Goal: Task Accomplishment & Management: Manage account settings

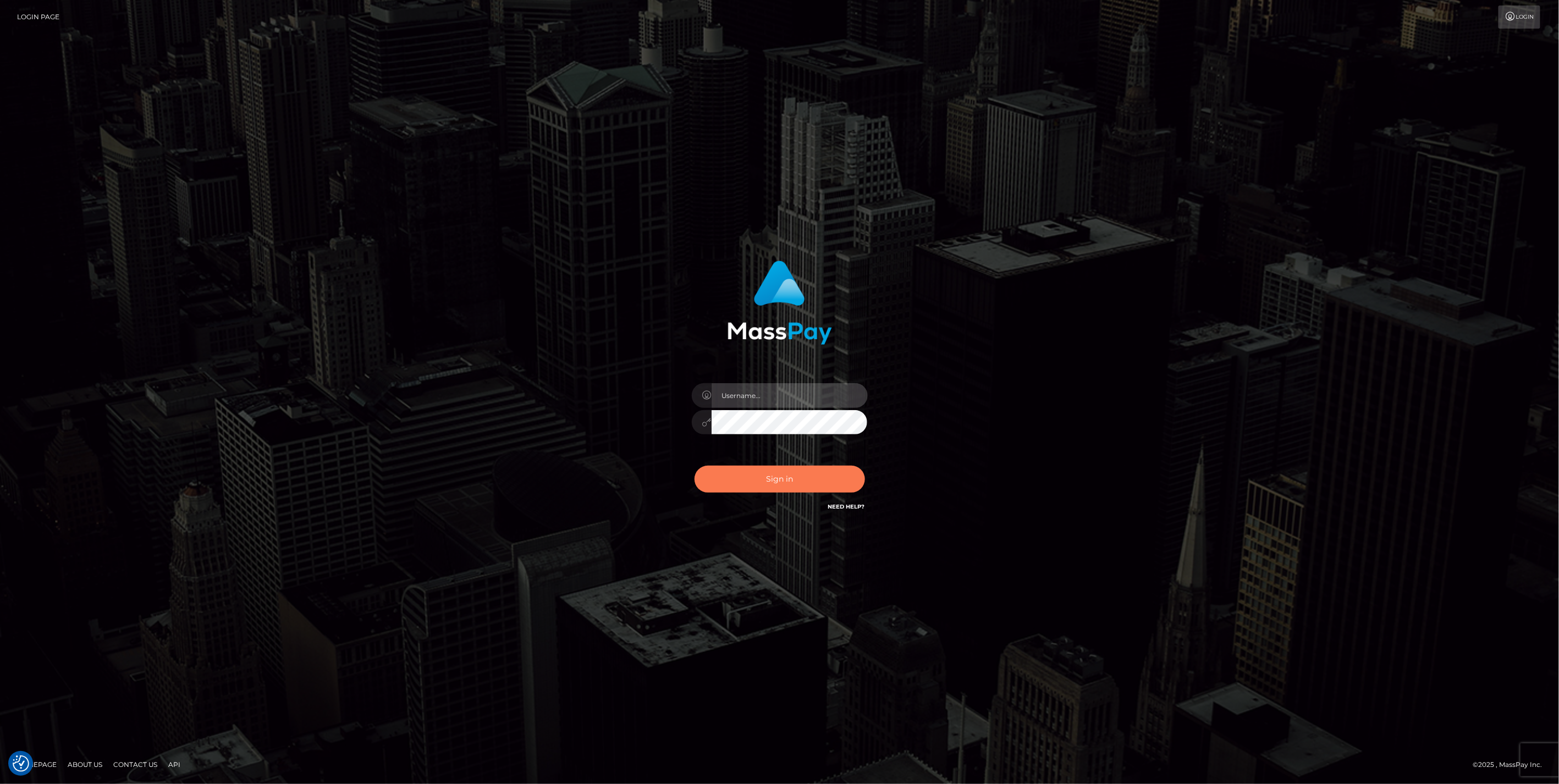
type input "jlo"
click at [775, 480] on button "Sign in" at bounding box center [780, 479] width 171 height 27
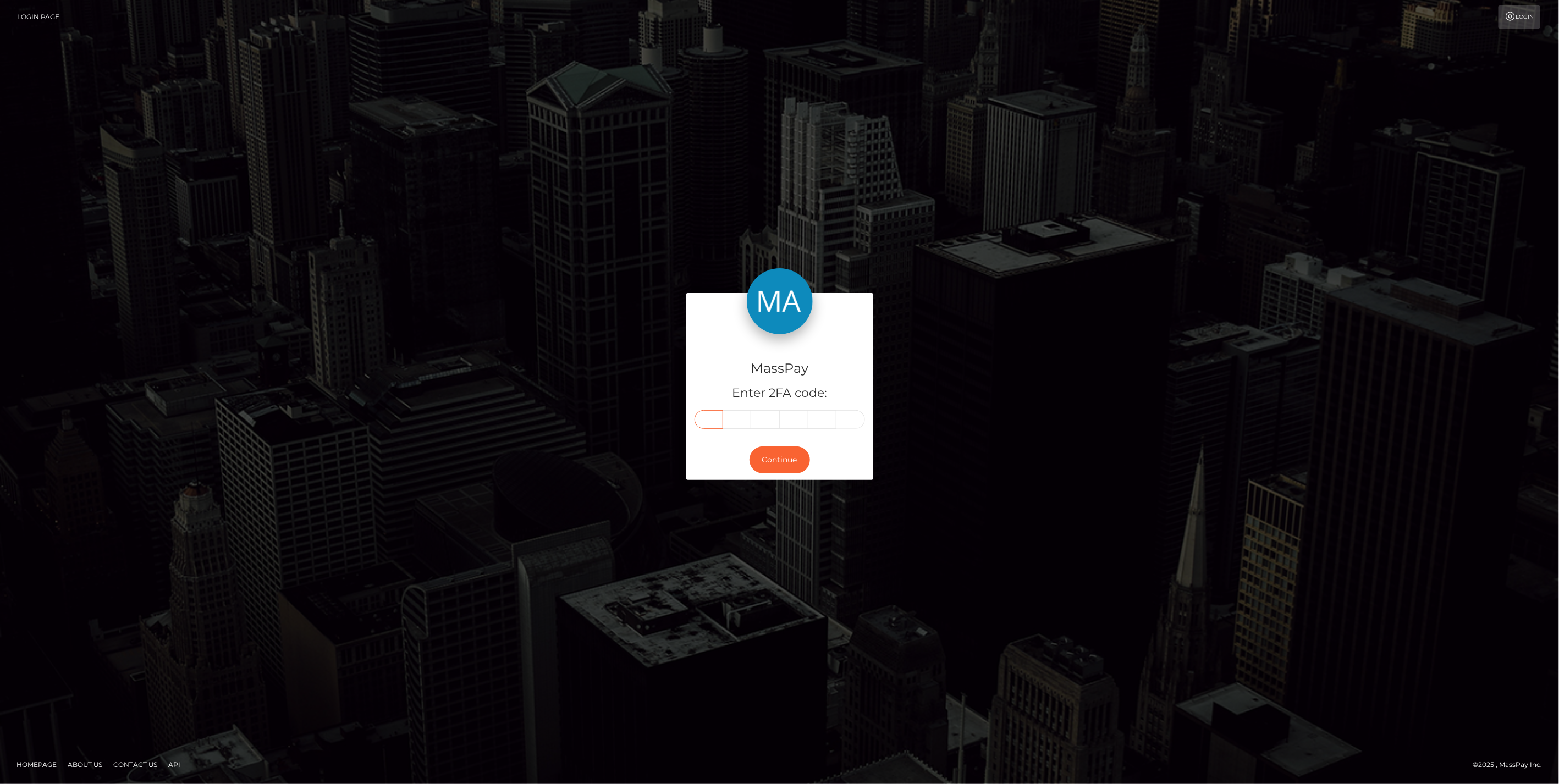
paste input "6"
type input "6"
type input "5"
type input "6"
type input "5"
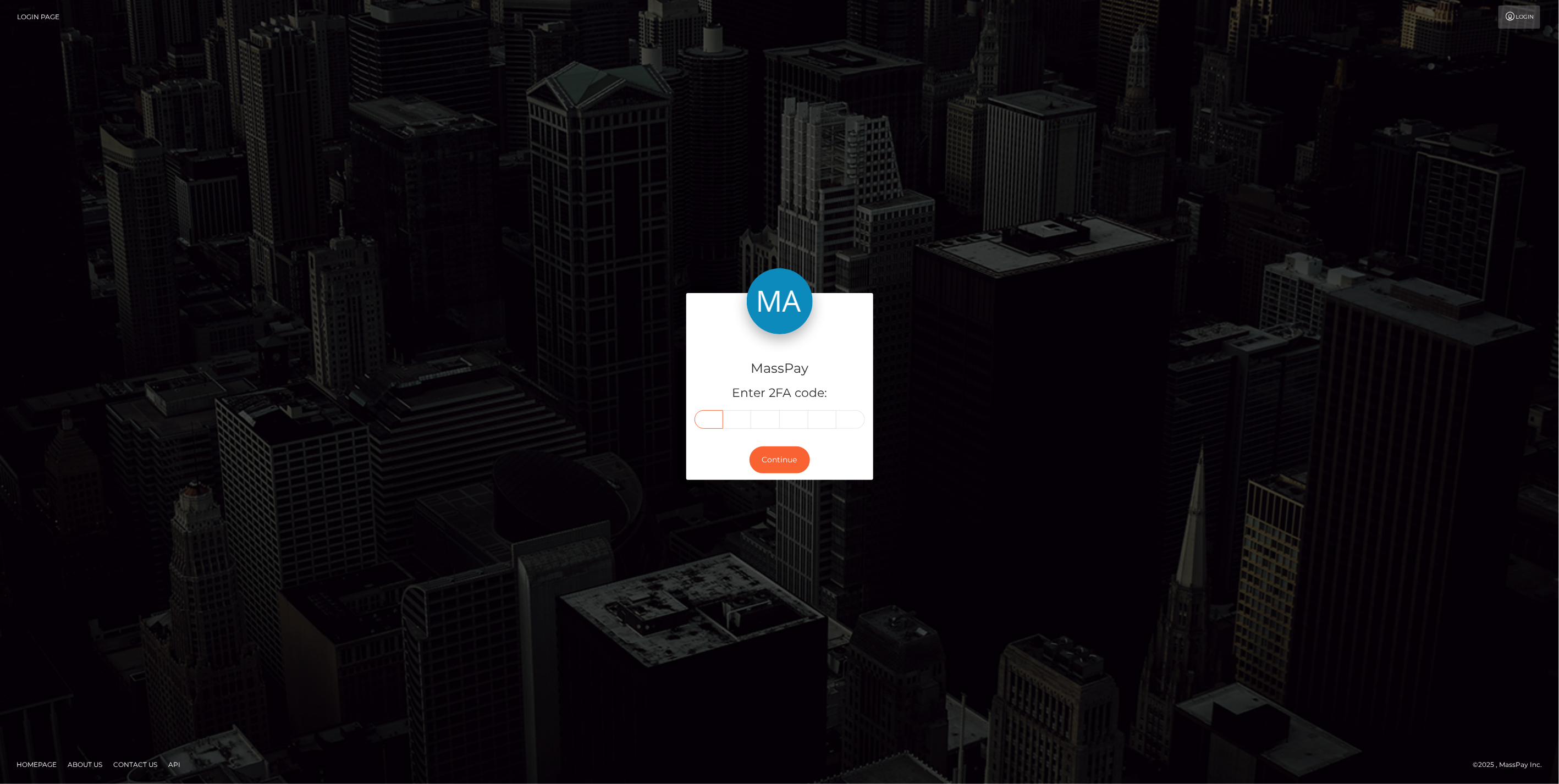
type input "1"
type input "4"
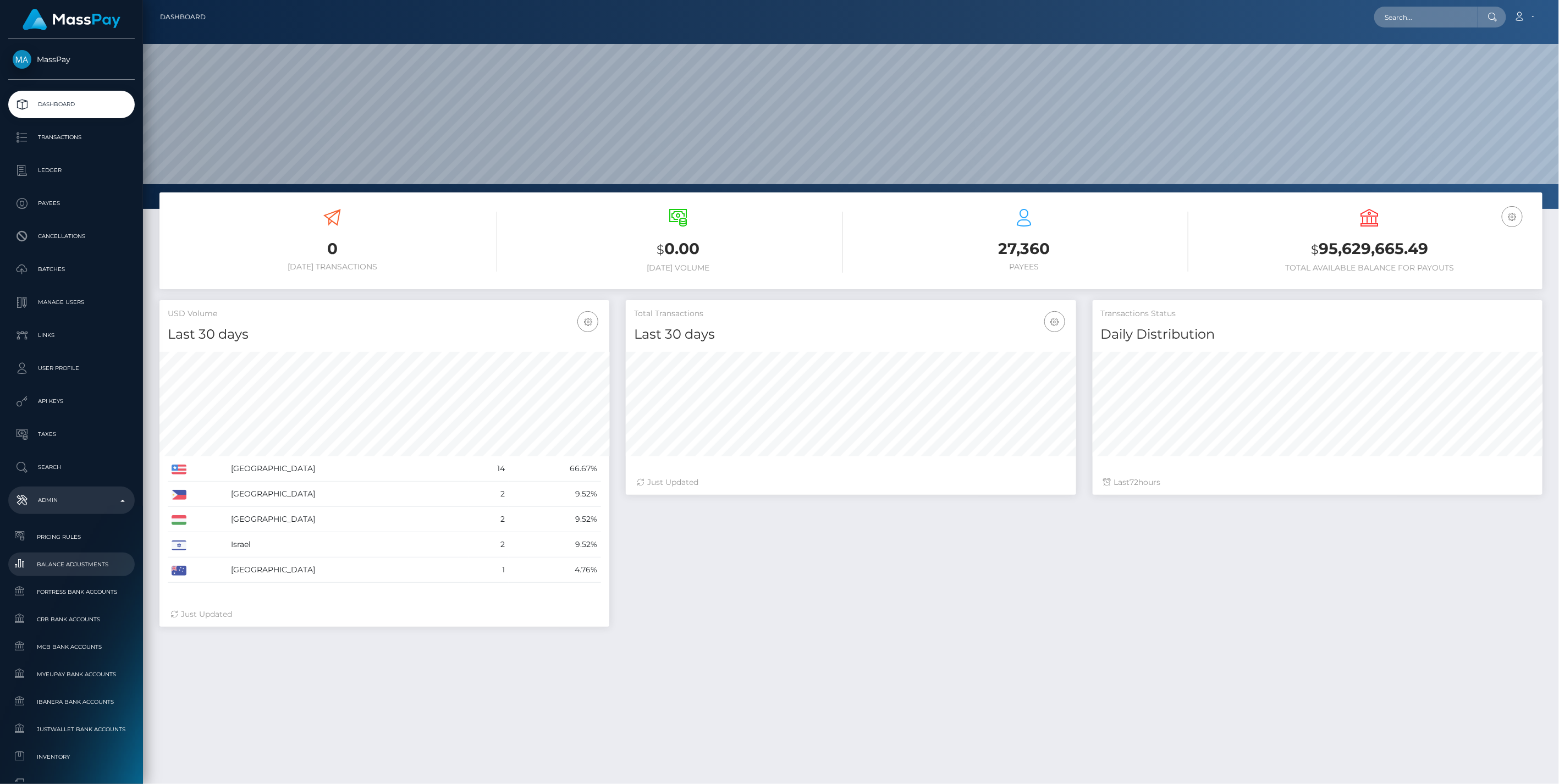
scroll to position [195, 449]
click at [72, 567] on span "Balance Adjustments" at bounding box center [72, 564] width 118 height 13
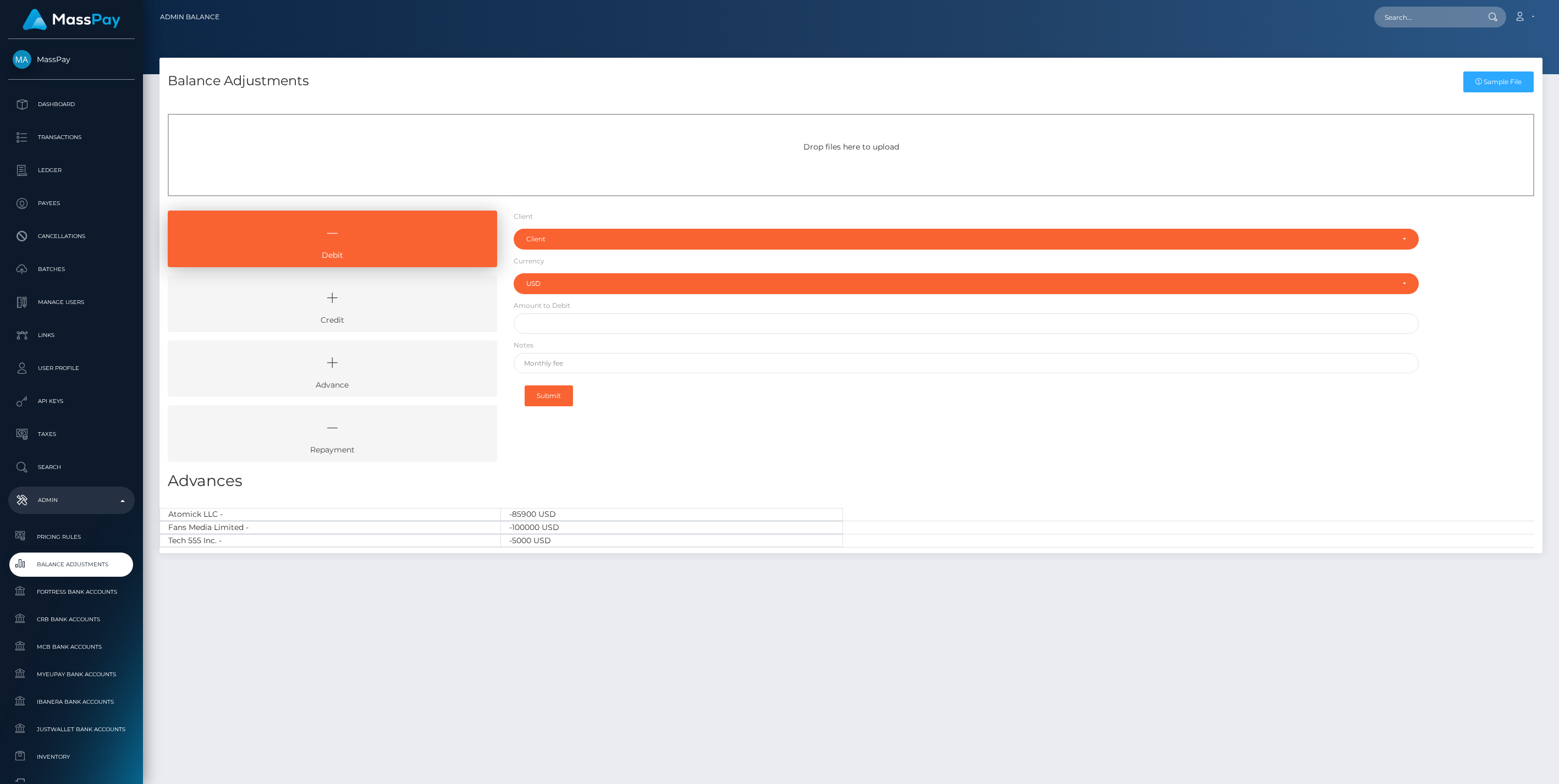
select select "USD"
click at [377, 291] on icon at bounding box center [332, 298] width 304 height 33
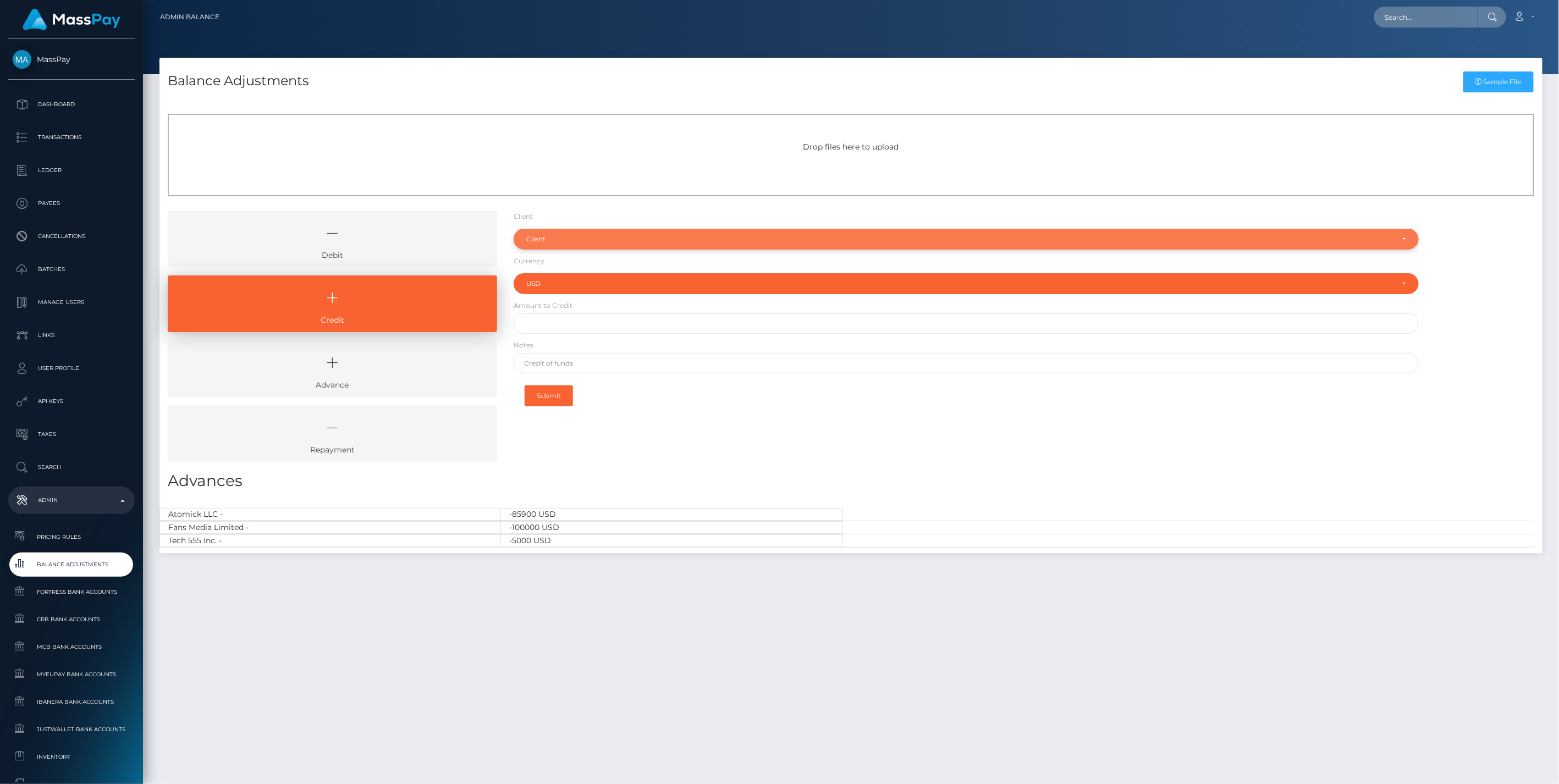
click at [553, 232] on div "Client" at bounding box center [966, 239] width 906 height 21
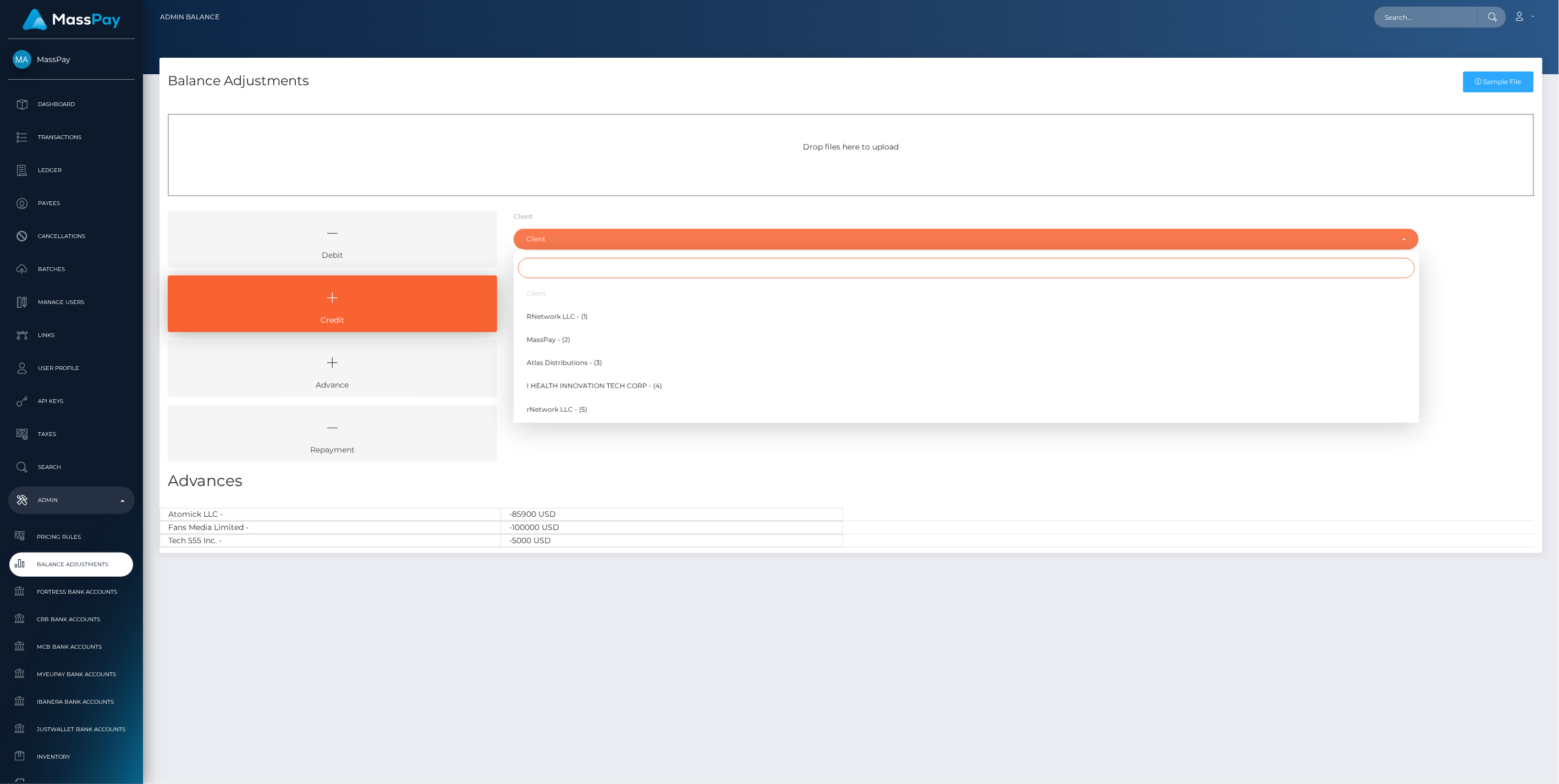
click at [547, 262] on input "Search" at bounding box center [966, 268] width 897 height 20
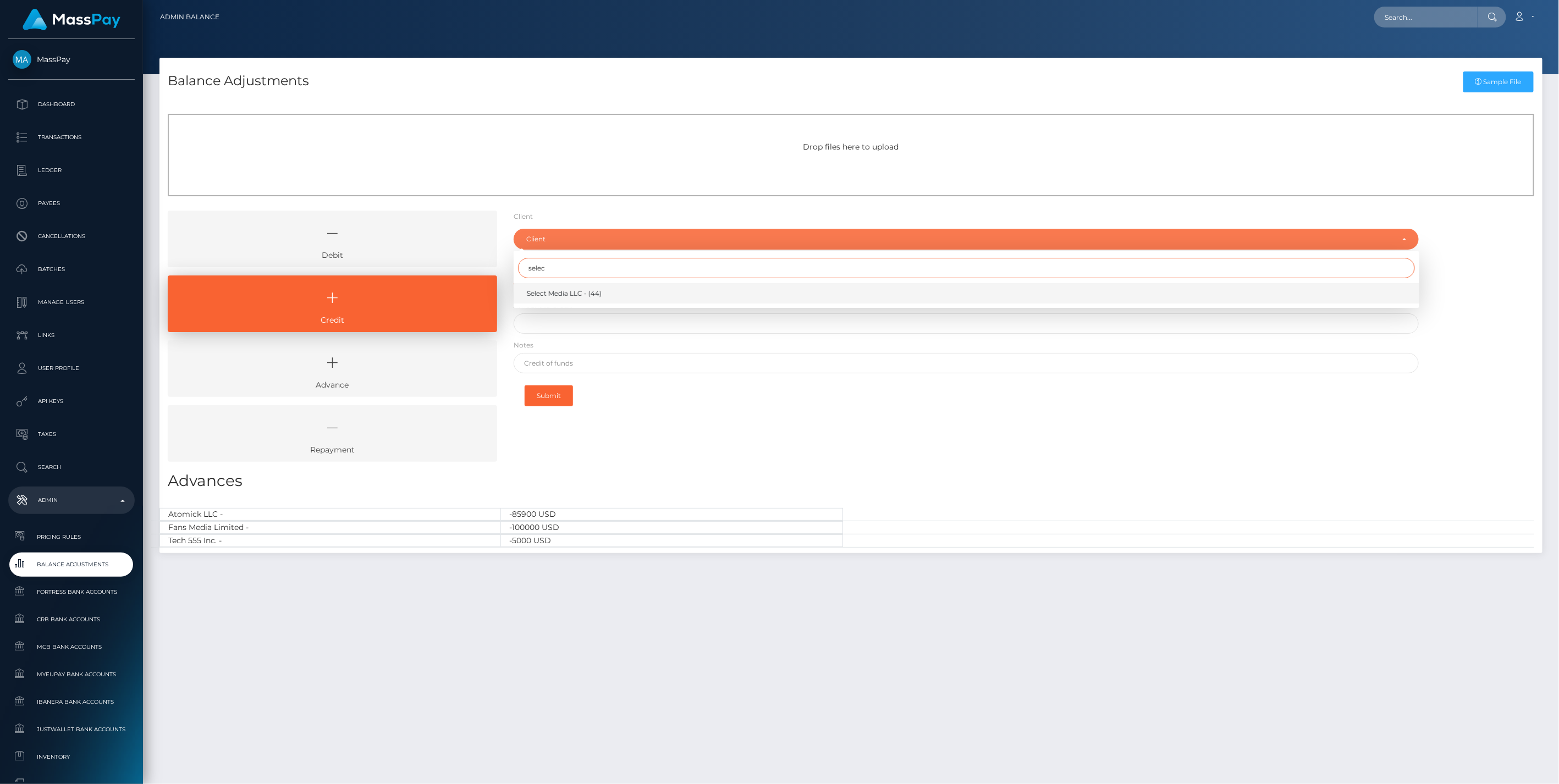
type input "selec"
click at [555, 295] on span "Select Media LLC - (44)" at bounding box center [564, 293] width 75 height 10
select select "44"
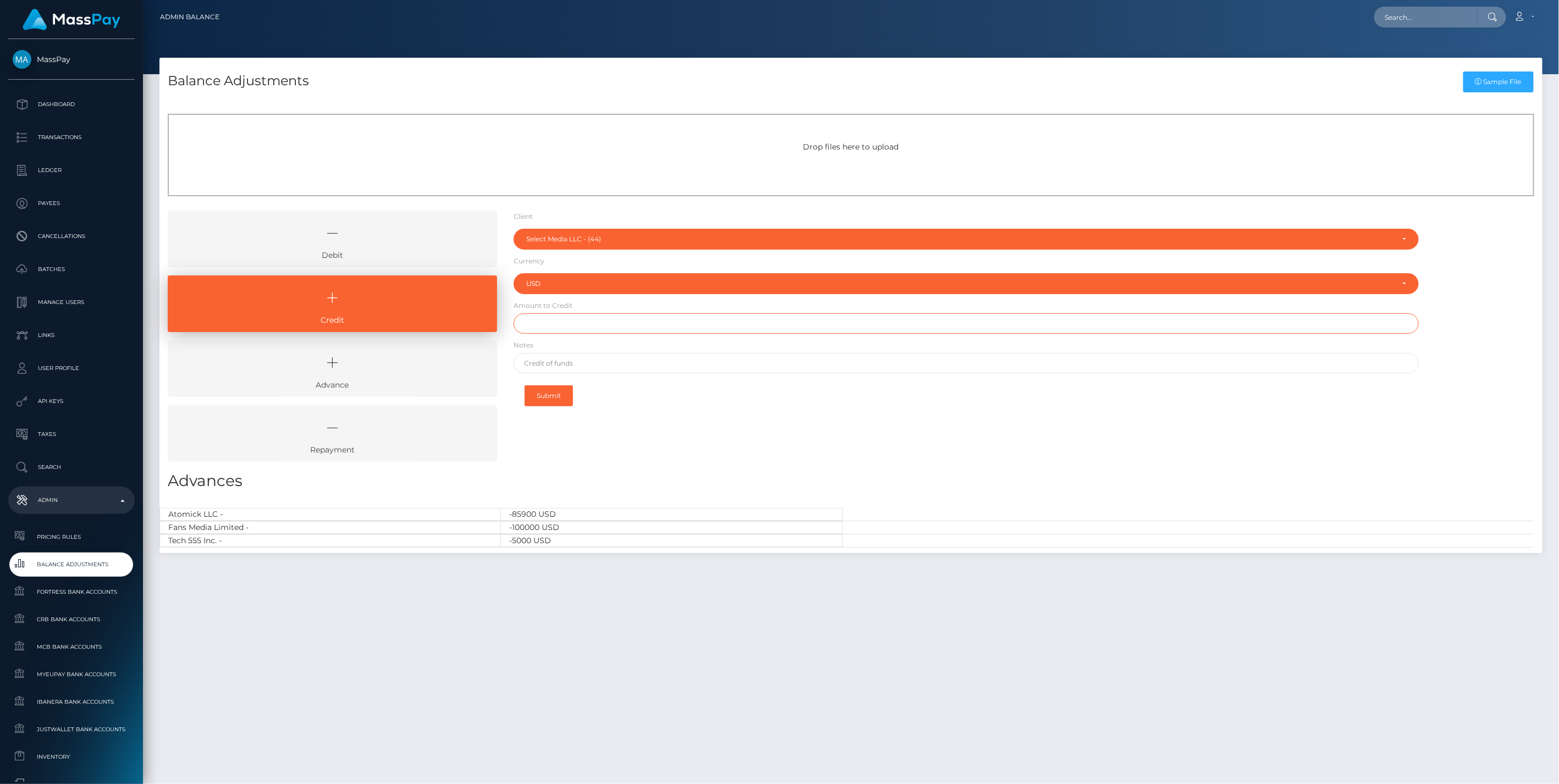
click at [547, 329] on input "text" at bounding box center [966, 323] width 906 height 20
type input "$1,000,000.00"
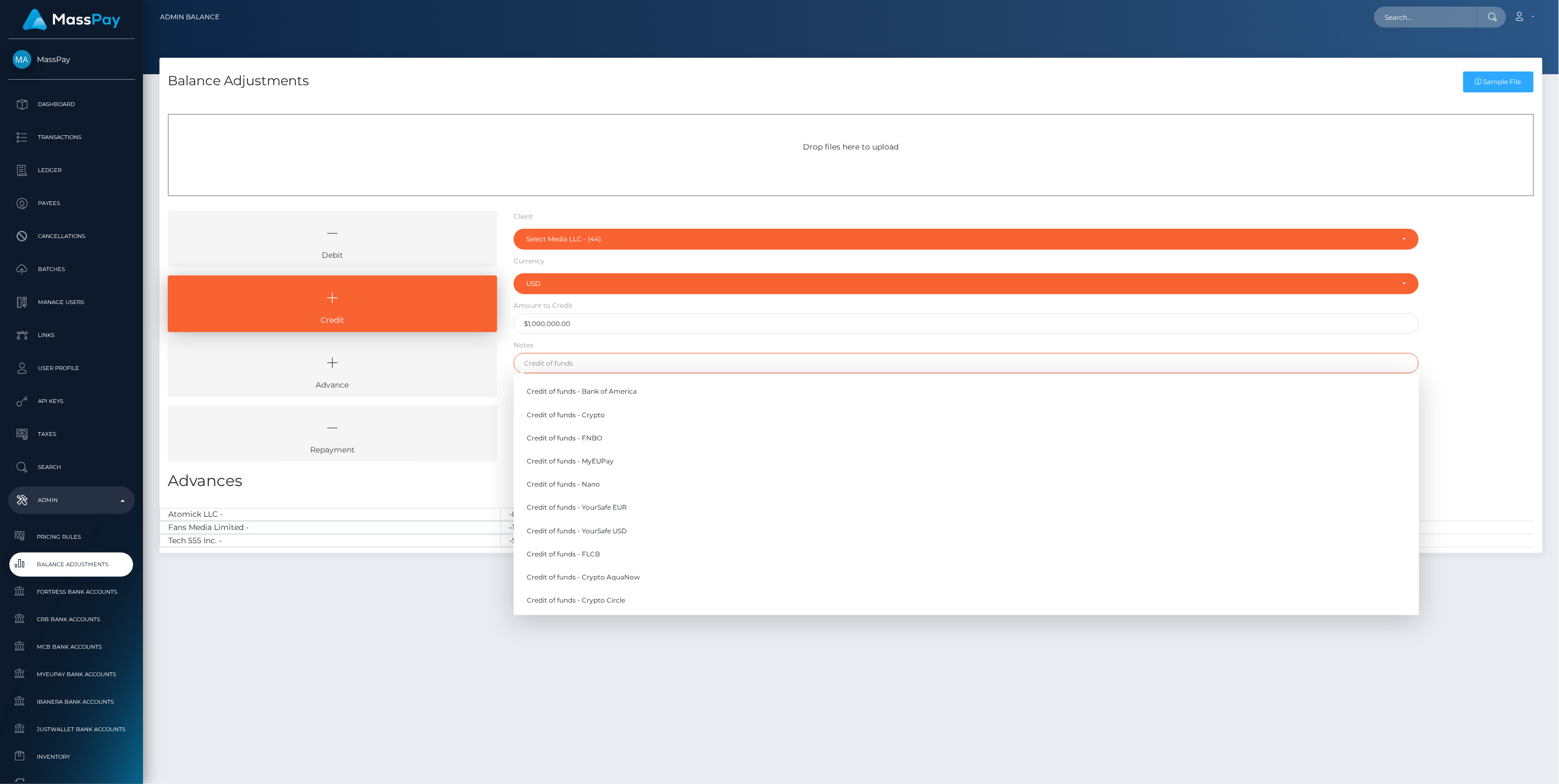
click at [559, 365] on input "text" at bounding box center [966, 362] width 906 height 20
click at [558, 437] on link "Credit of funds - FNBO" at bounding box center [966, 437] width 906 height 20
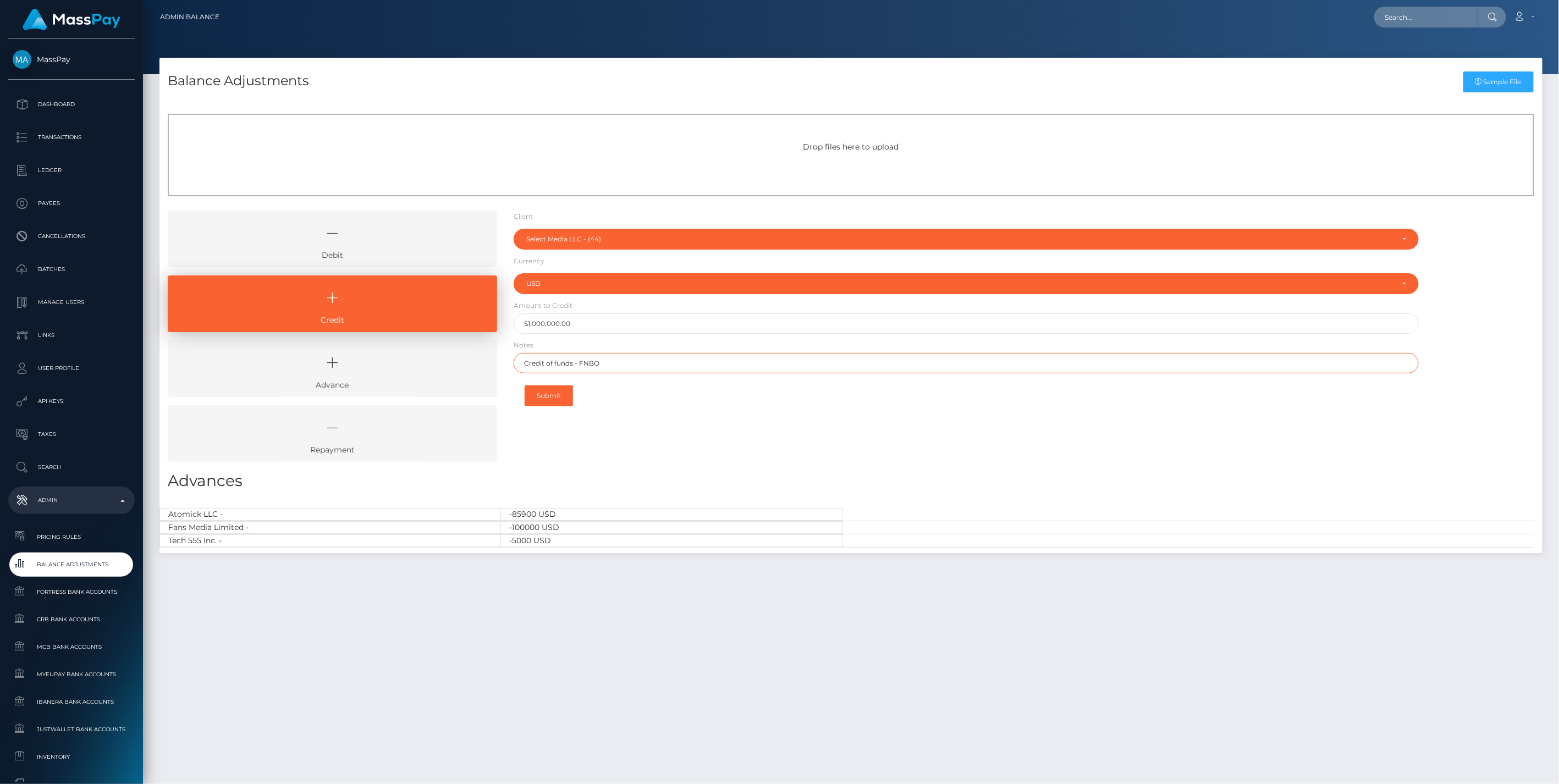
click at [594, 363] on input "Credit of funds - FNBO" at bounding box center [966, 362] width 906 height 20
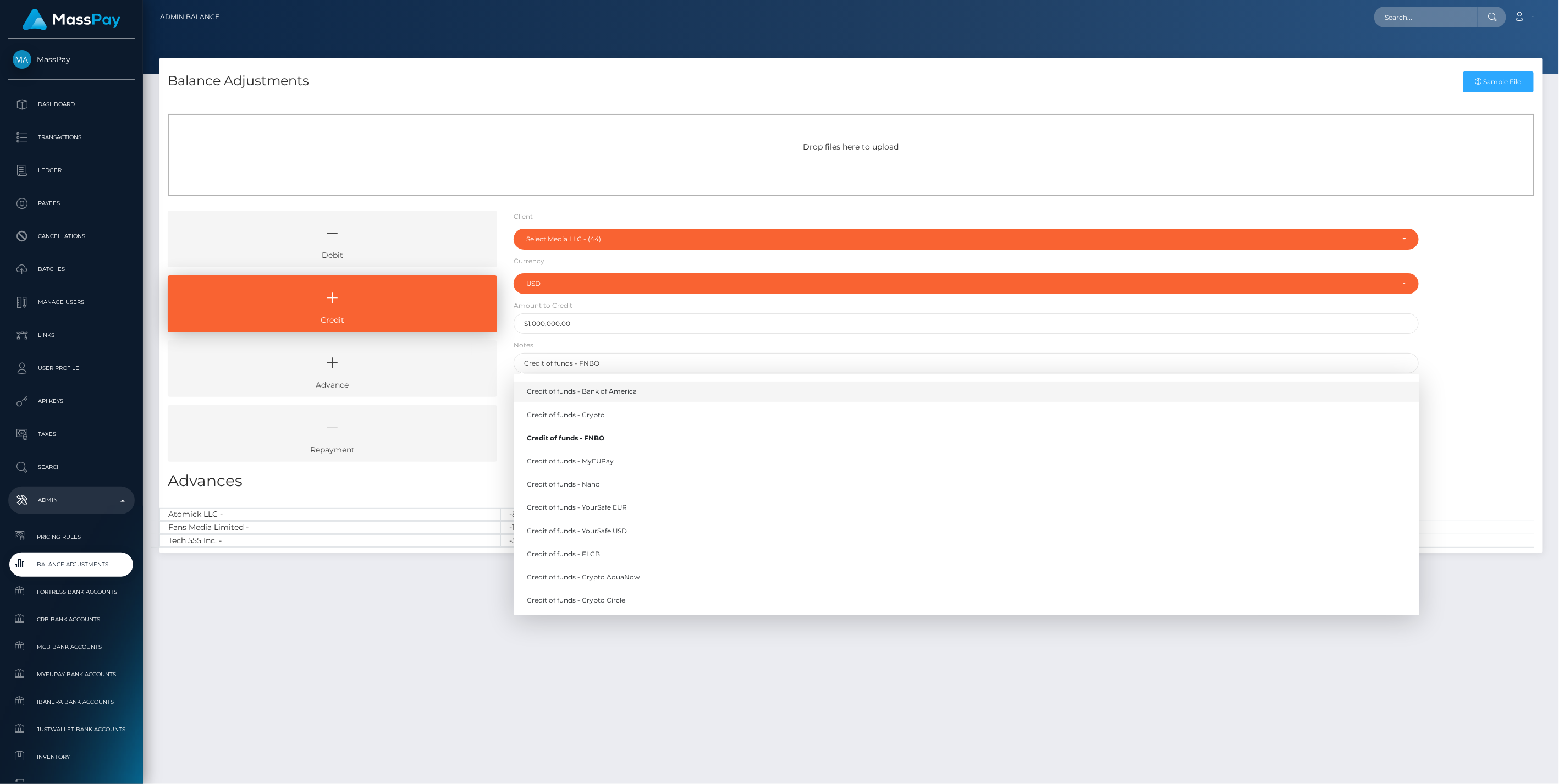
click at [601, 396] on link "Credit of funds - Bank of America" at bounding box center [966, 391] width 906 height 20
type input "Credit of funds - Bank of America"
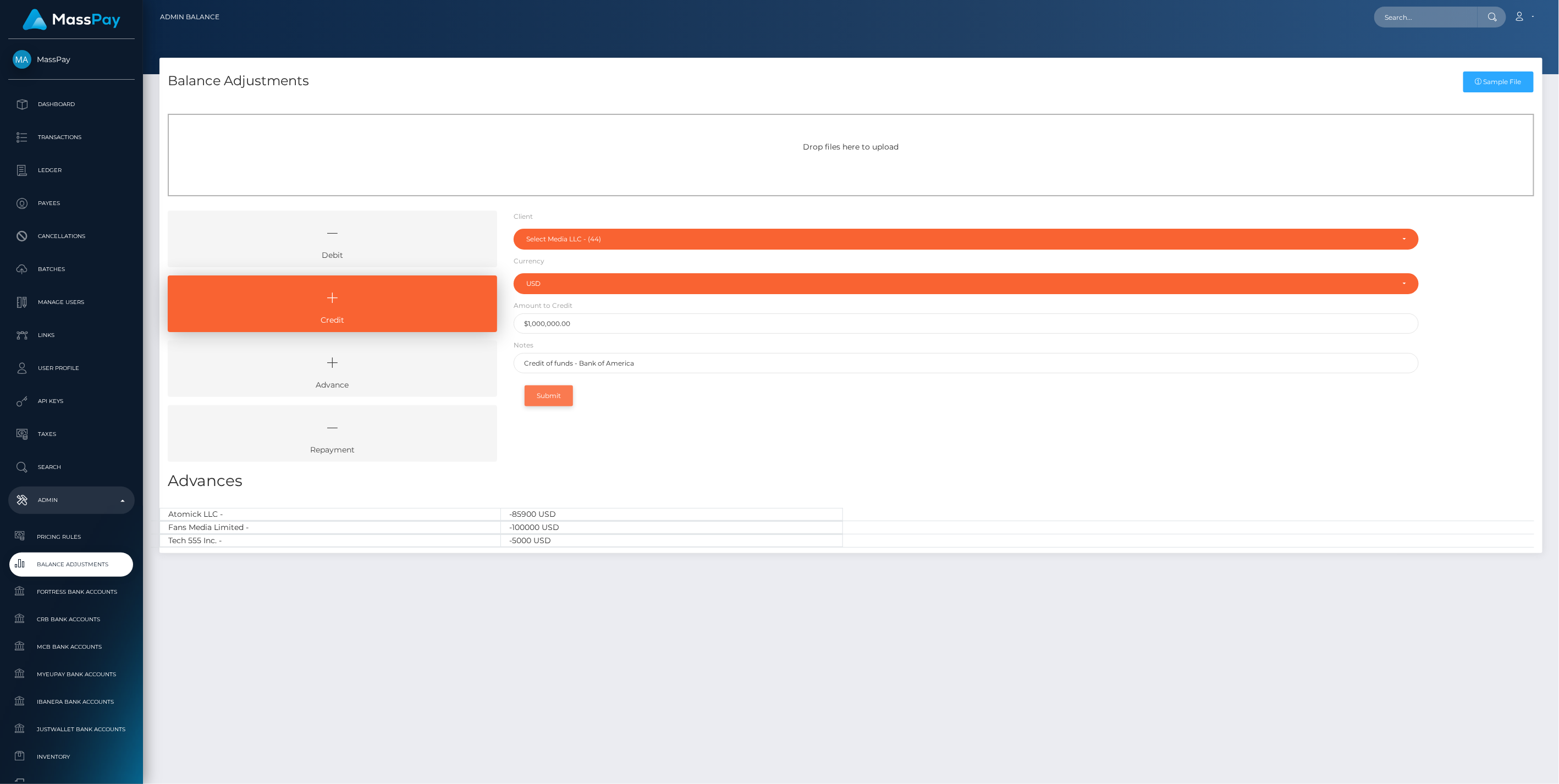
click at [552, 396] on button "Submit" at bounding box center [549, 396] width 49 height 21
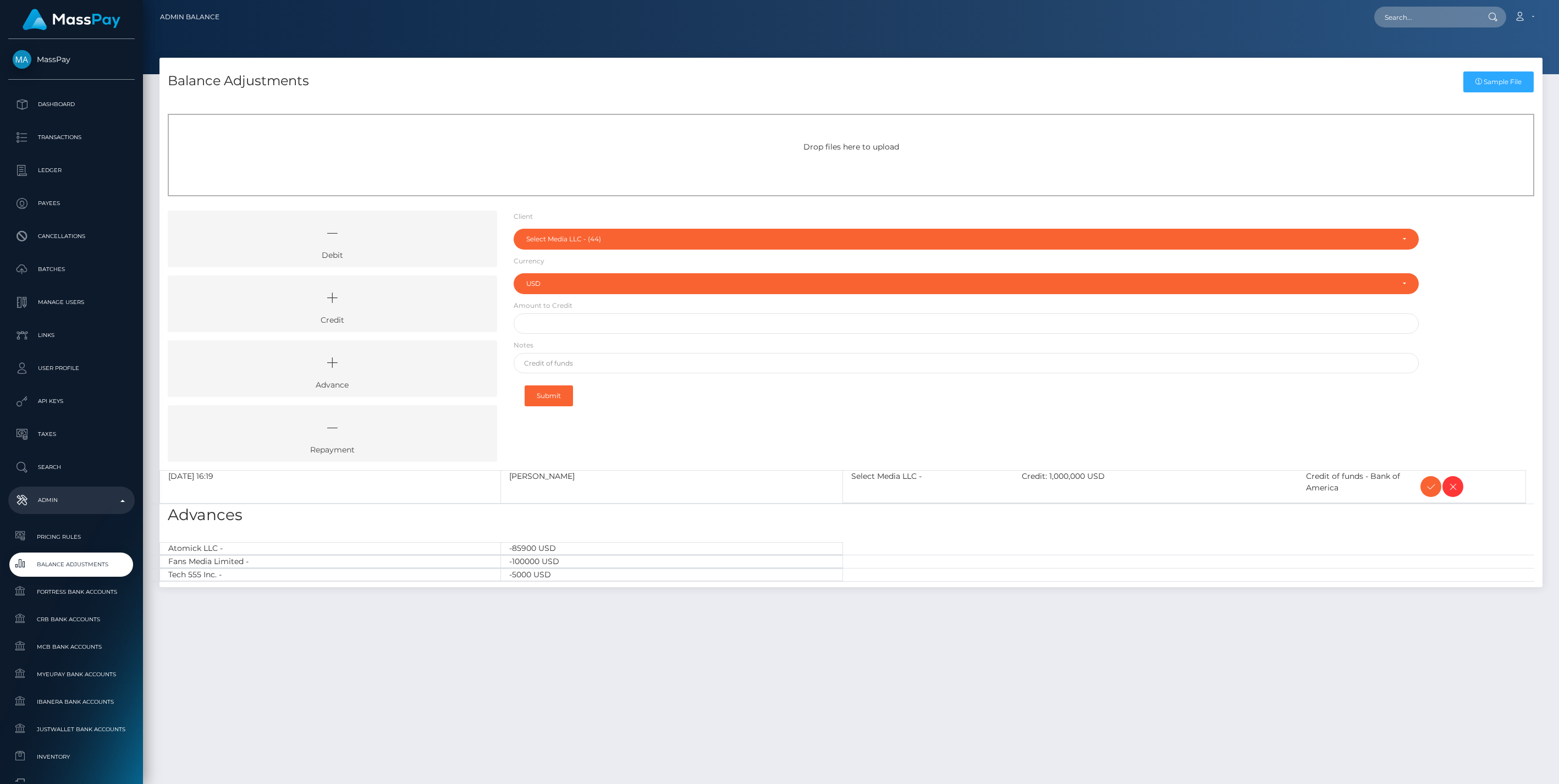
select select "44"
select select "USD"
click at [1431, 484] on icon at bounding box center [1431, 487] width 13 height 14
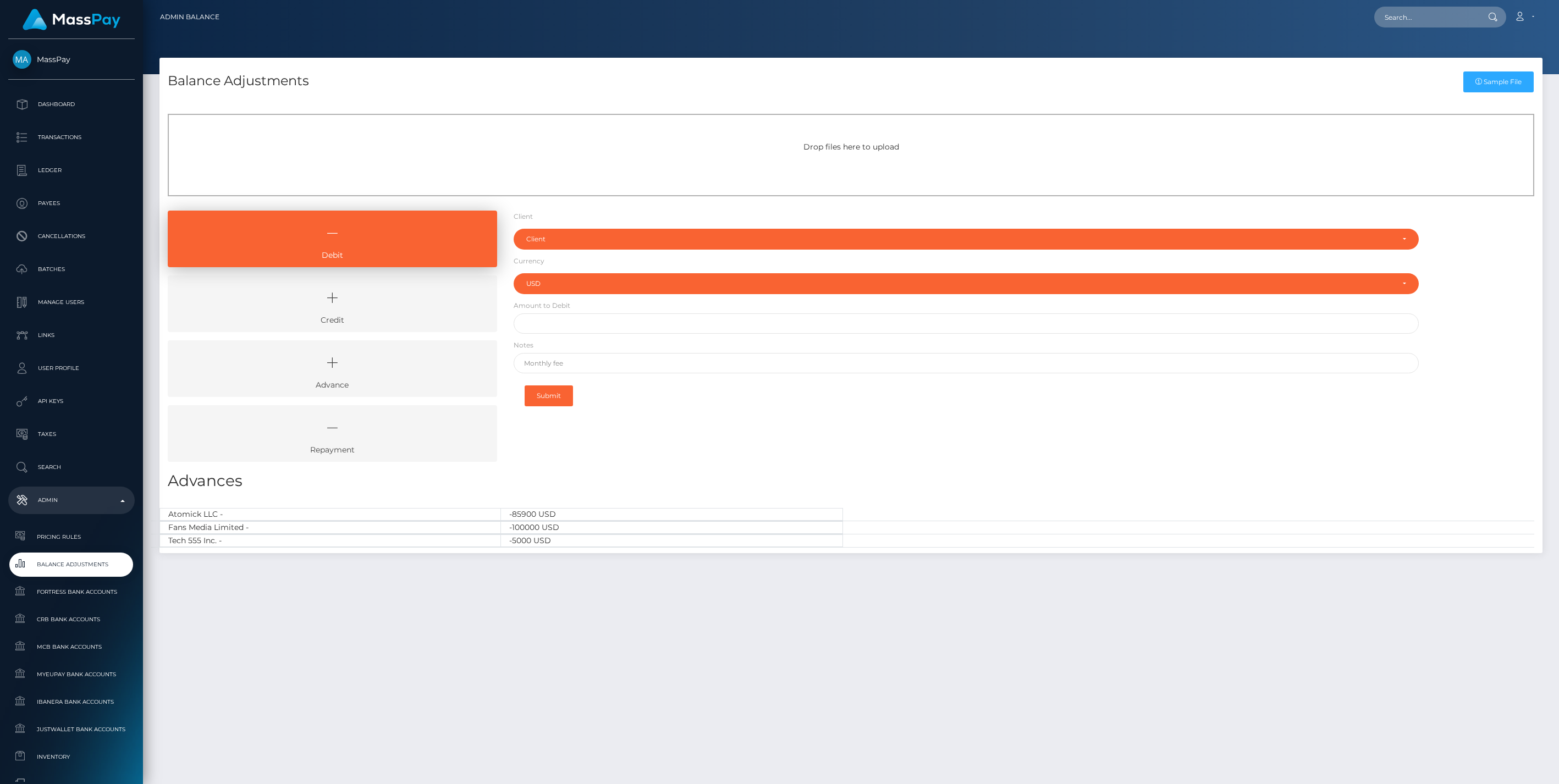
select select "USD"
click at [322, 295] on icon at bounding box center [332, 298] width 304 height 33
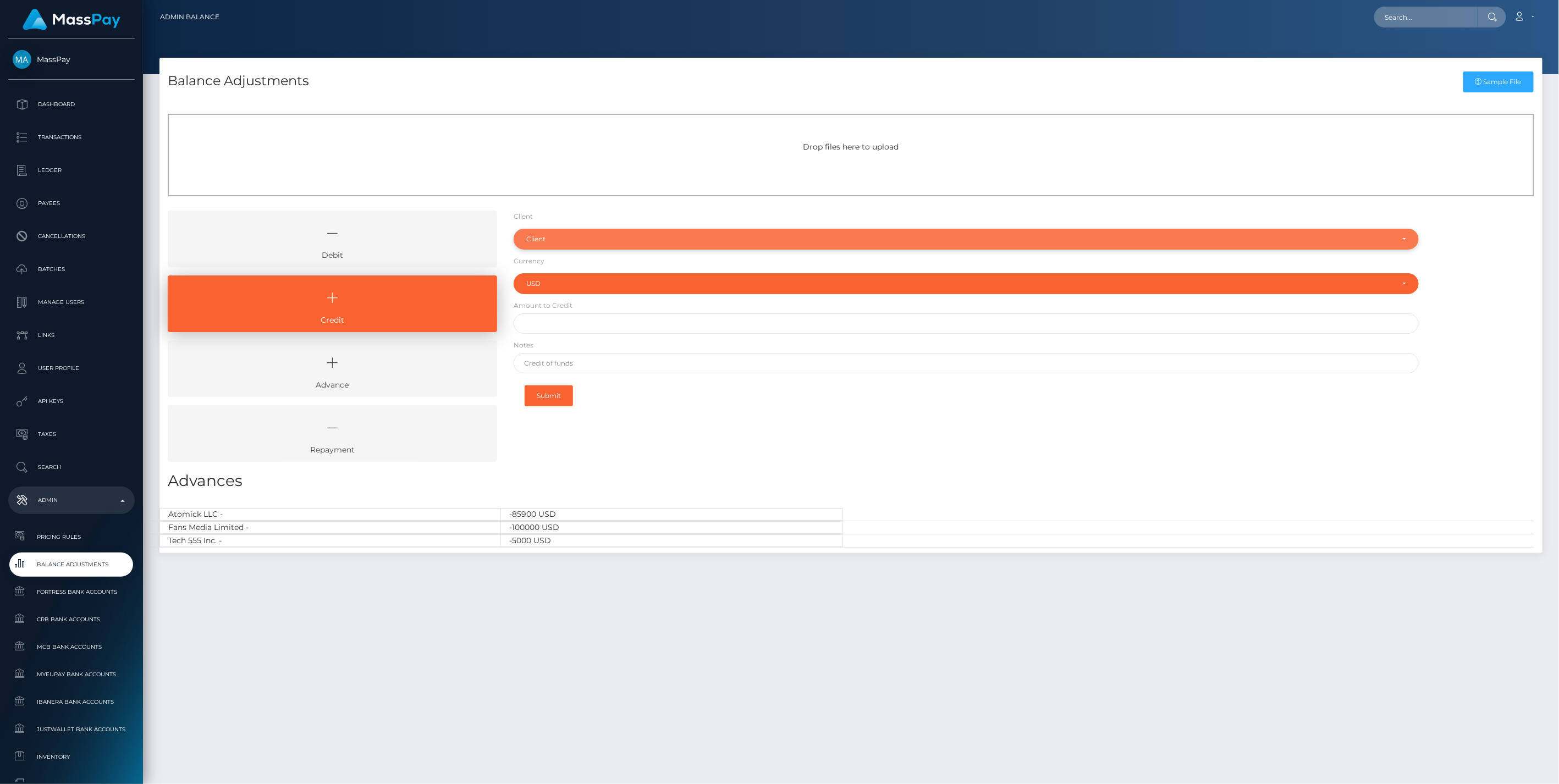
click at [549, 241] on div "Client" at bounding box center [959, 239] width 867 height 9
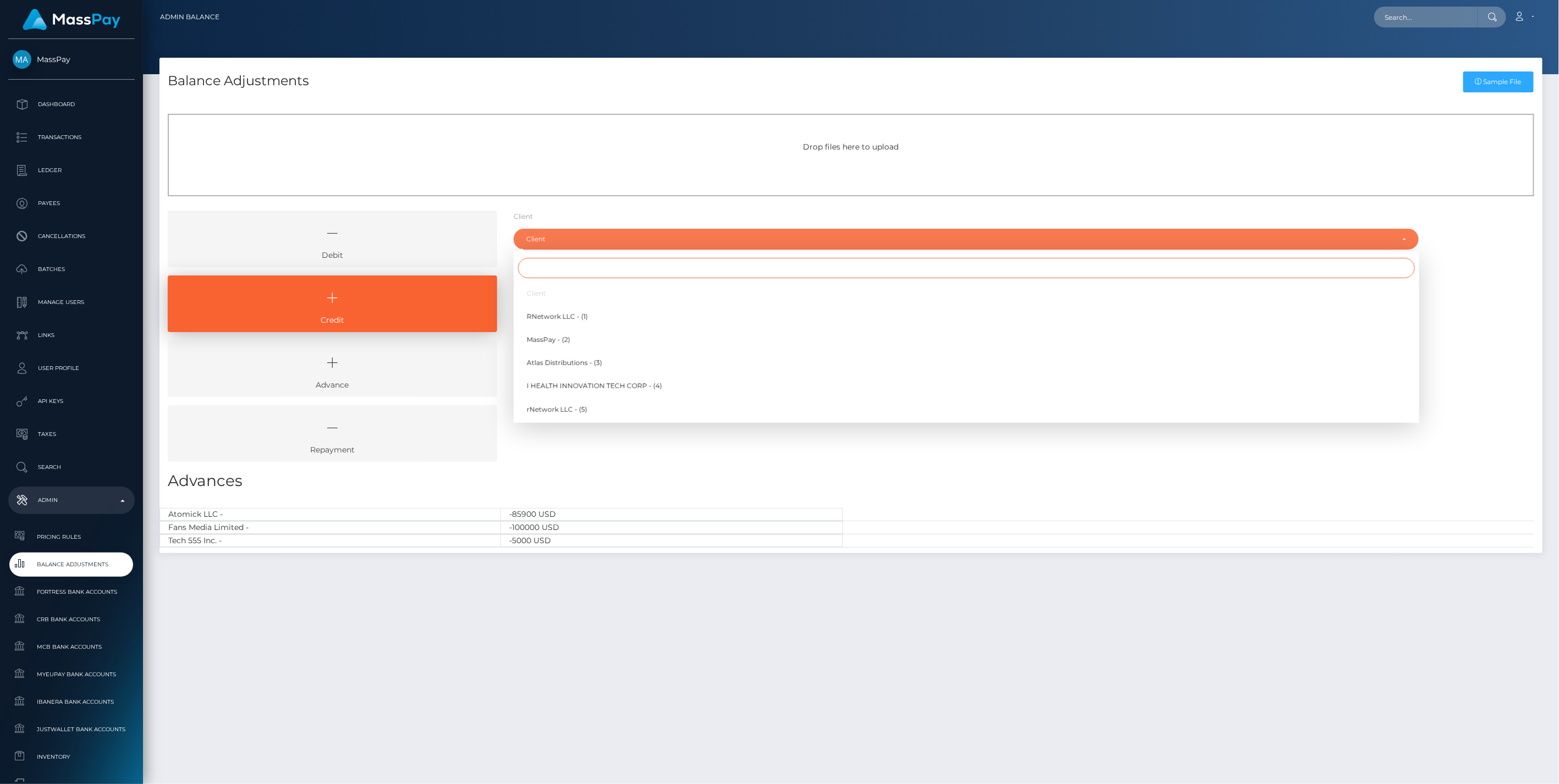
click at [551, 273] on input "Search" at bounding box center [966, 268] width 897 height 20
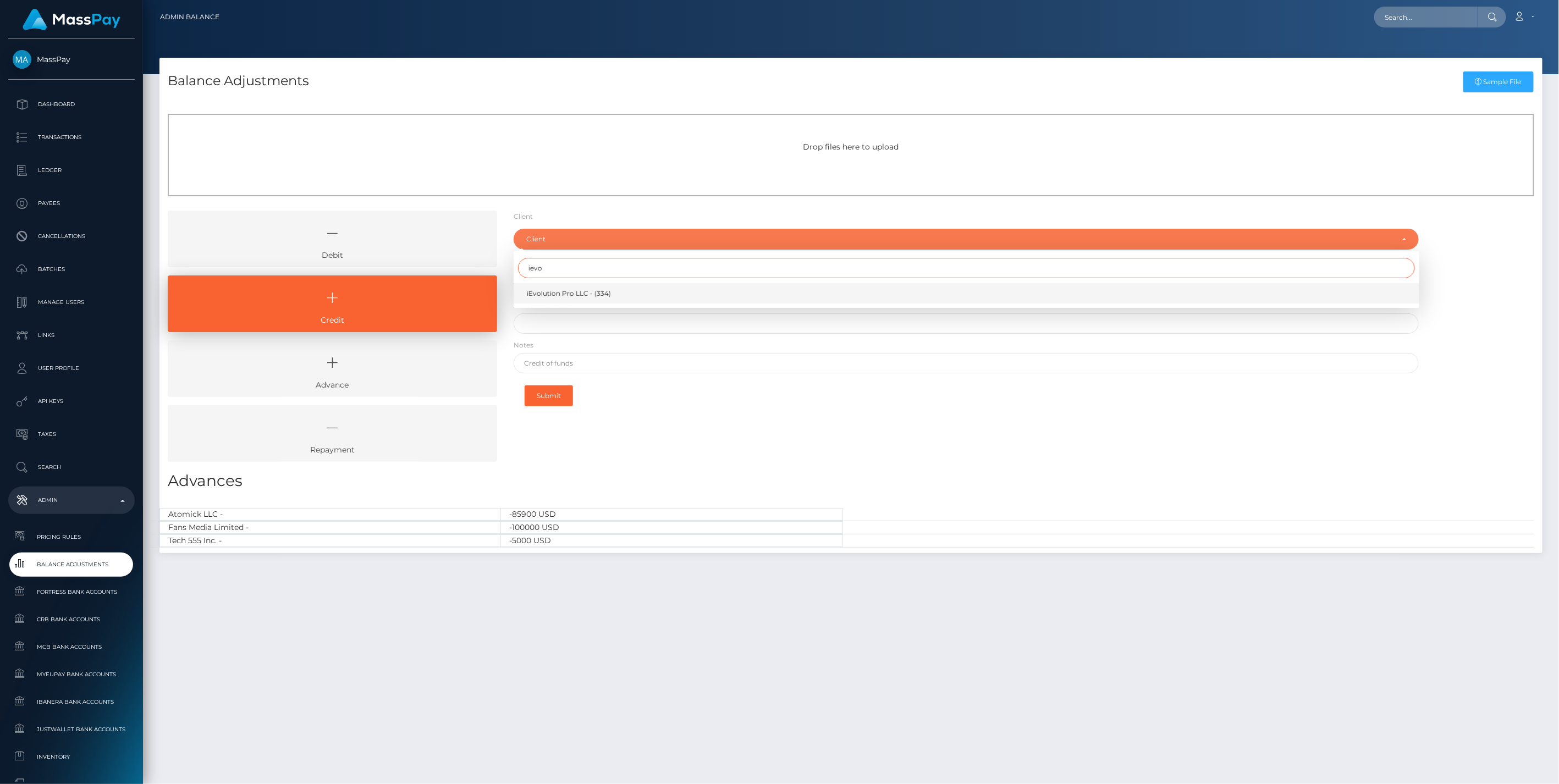
type input "ievo"
click at [573, 293] on span "iEvolution Pro LLC - (334)" at bounding box center [568, 293] width 84 height 10
select select "334"
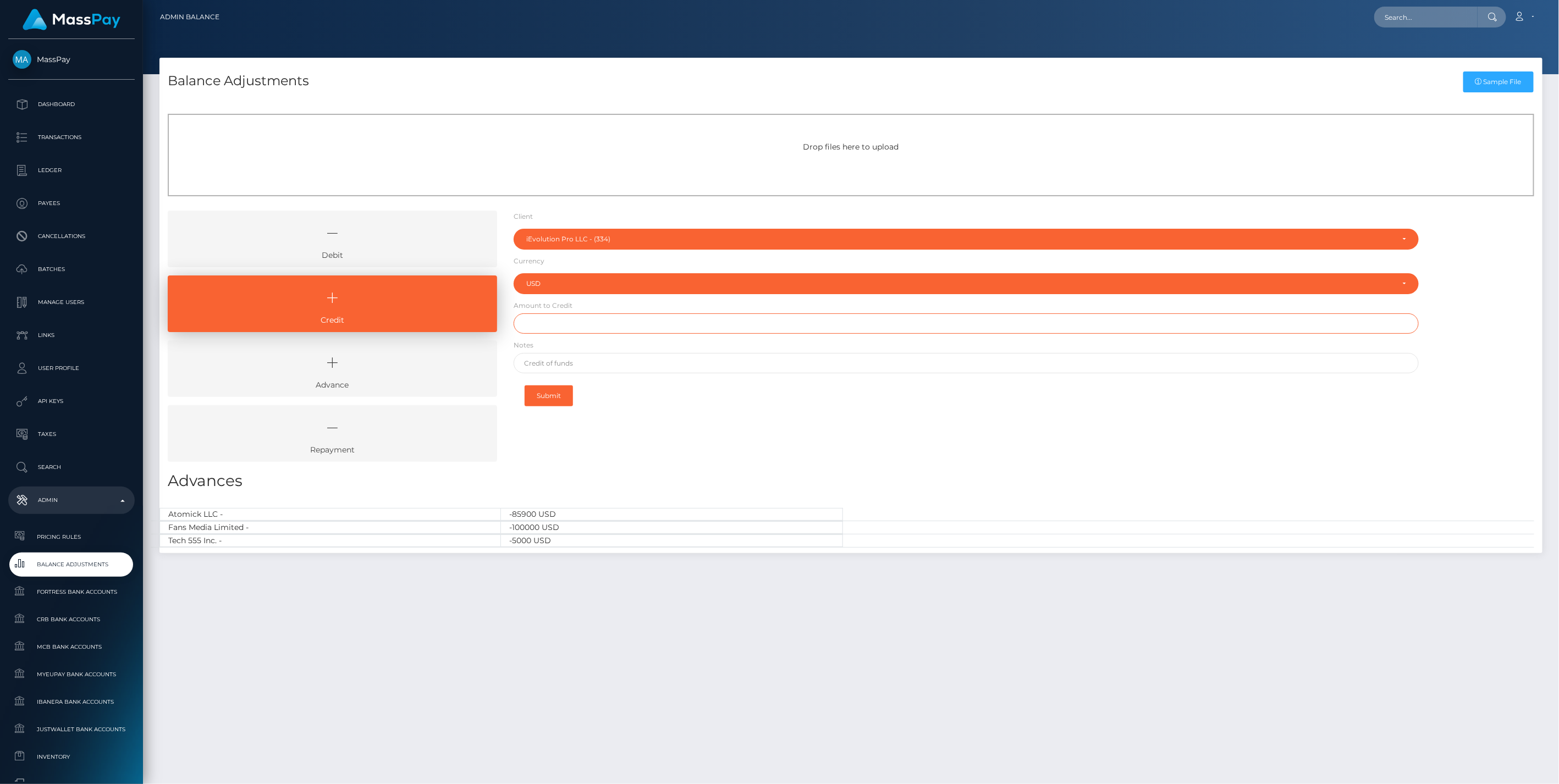
click at [568, 326] on input "text" at bounding box center [966, 323] width 906 height 20
type input "$15,000.00"
click at [563, 363] on input "text" at bounding box center [966, 362] width 906 height 20
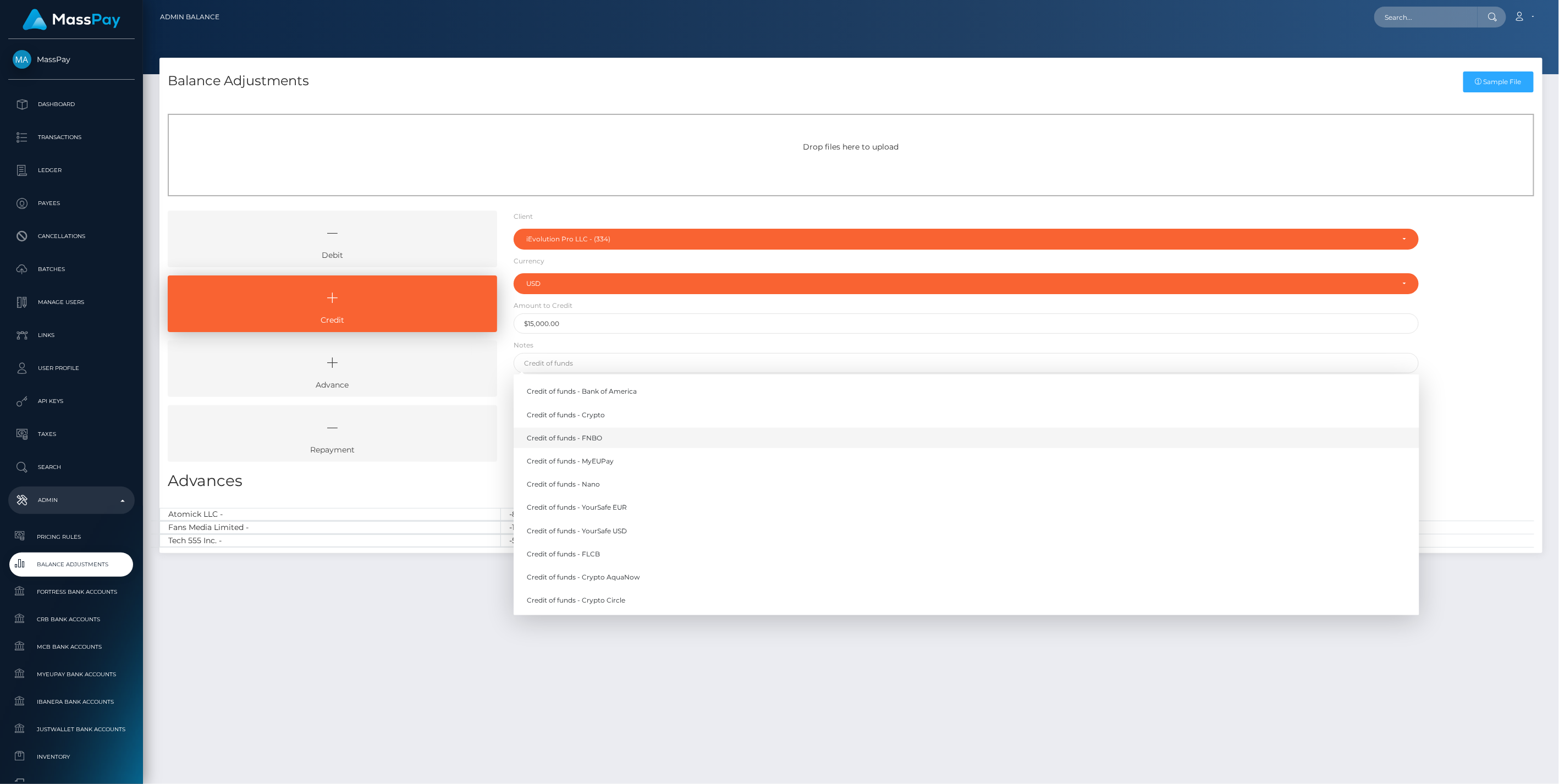
click at [604, 438] on link "Credit of funds - FNBO" at bounding box center [966, 437] width 906 height 20
type input "Credit of funds - FNBO"
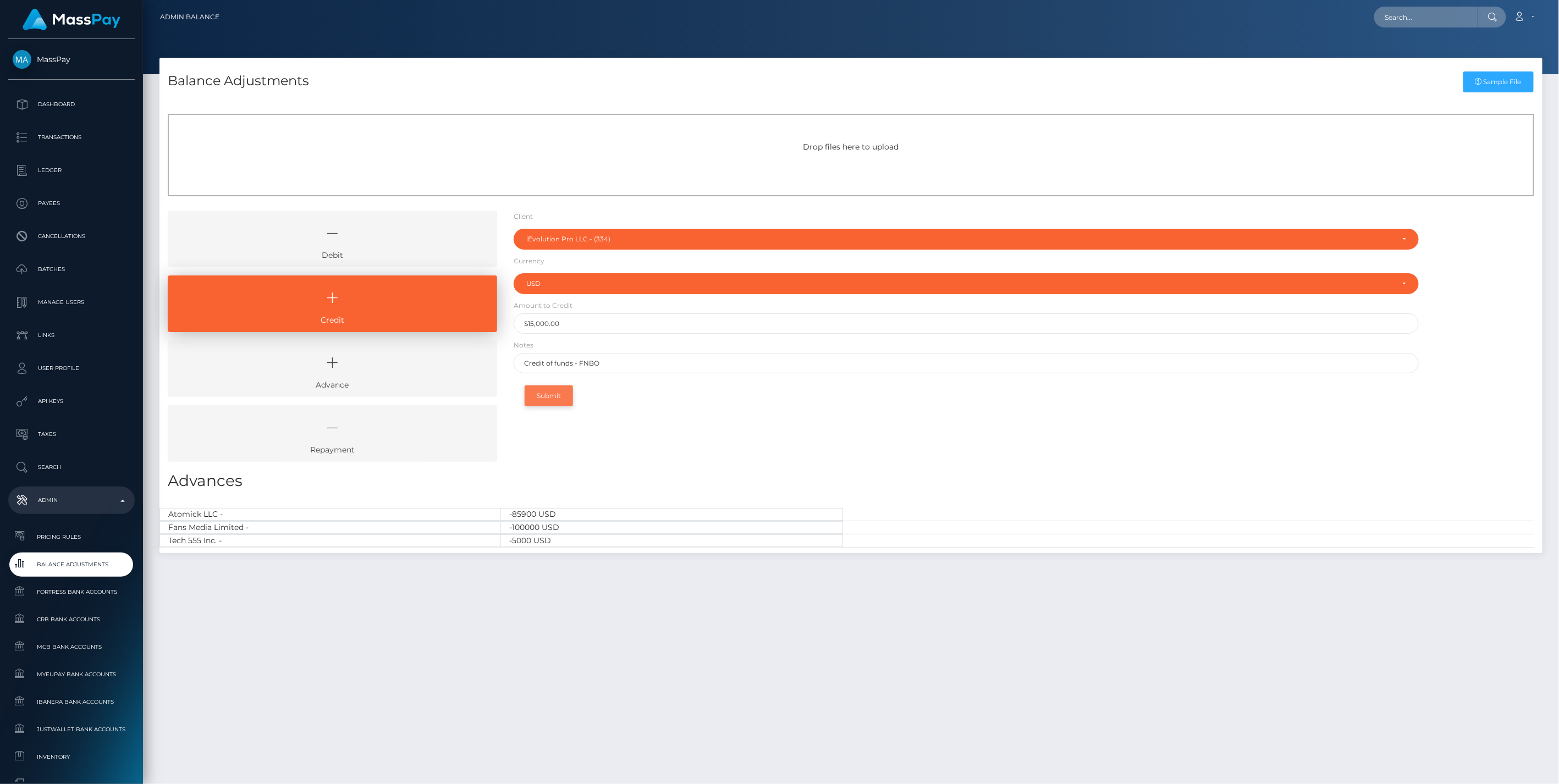
click at [559, 398] on button "Submit" at bounding box center [549, 396] width 49 height 21
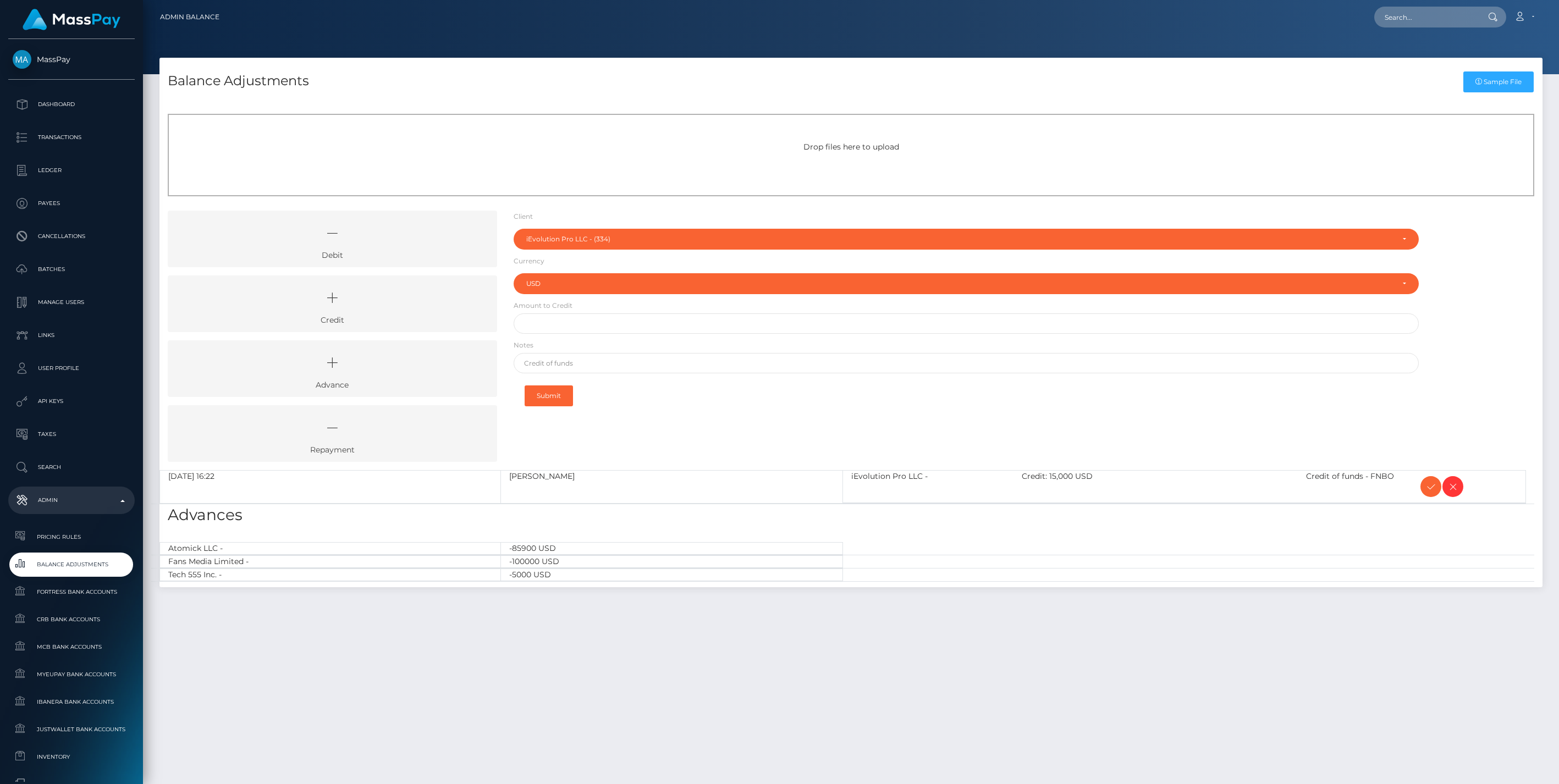
select select "334"
select select "USD"
click at [1431, 485] on icon at bounding box center [1431, 487] width 13 height 14
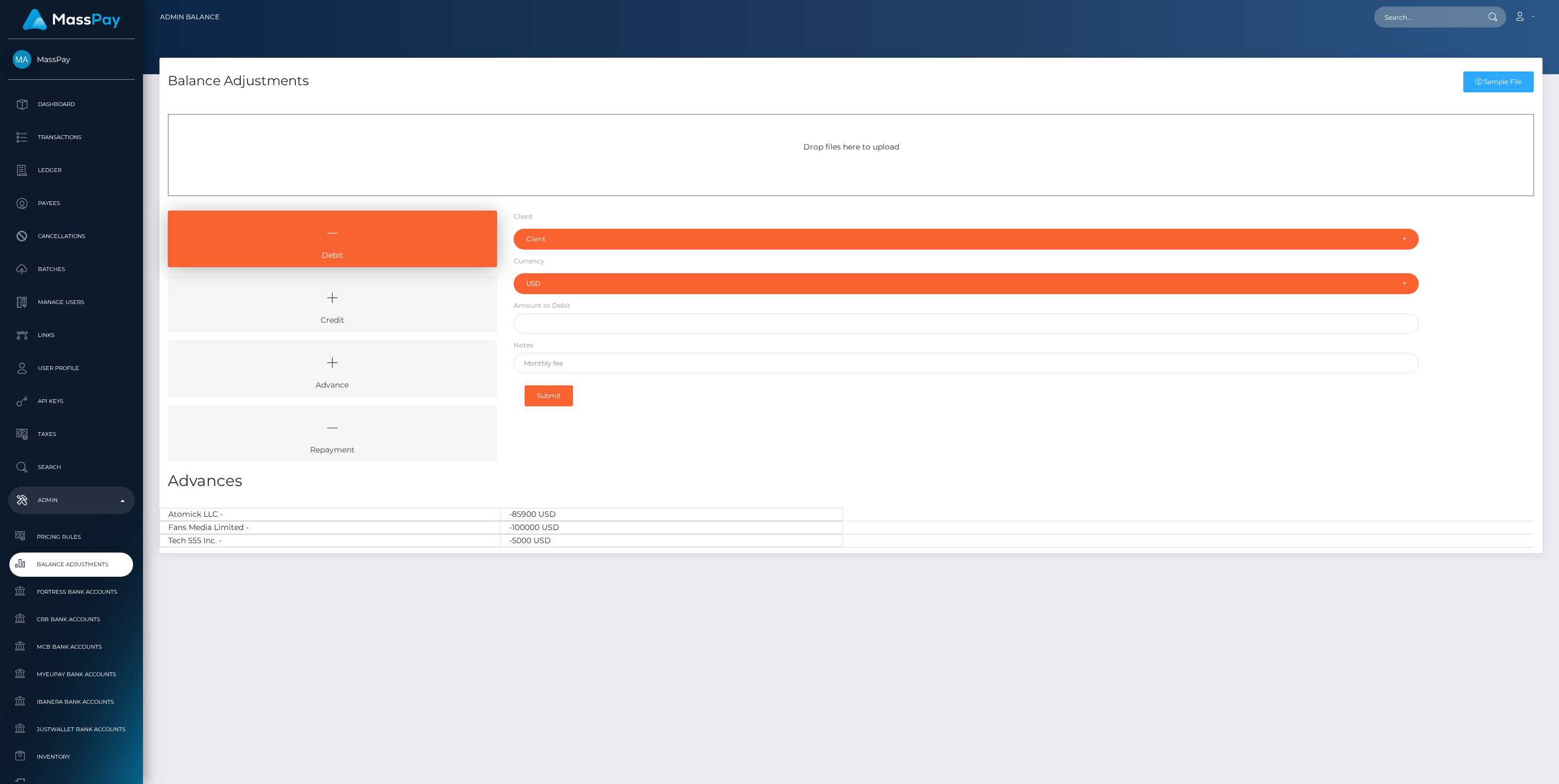
select select "USD"
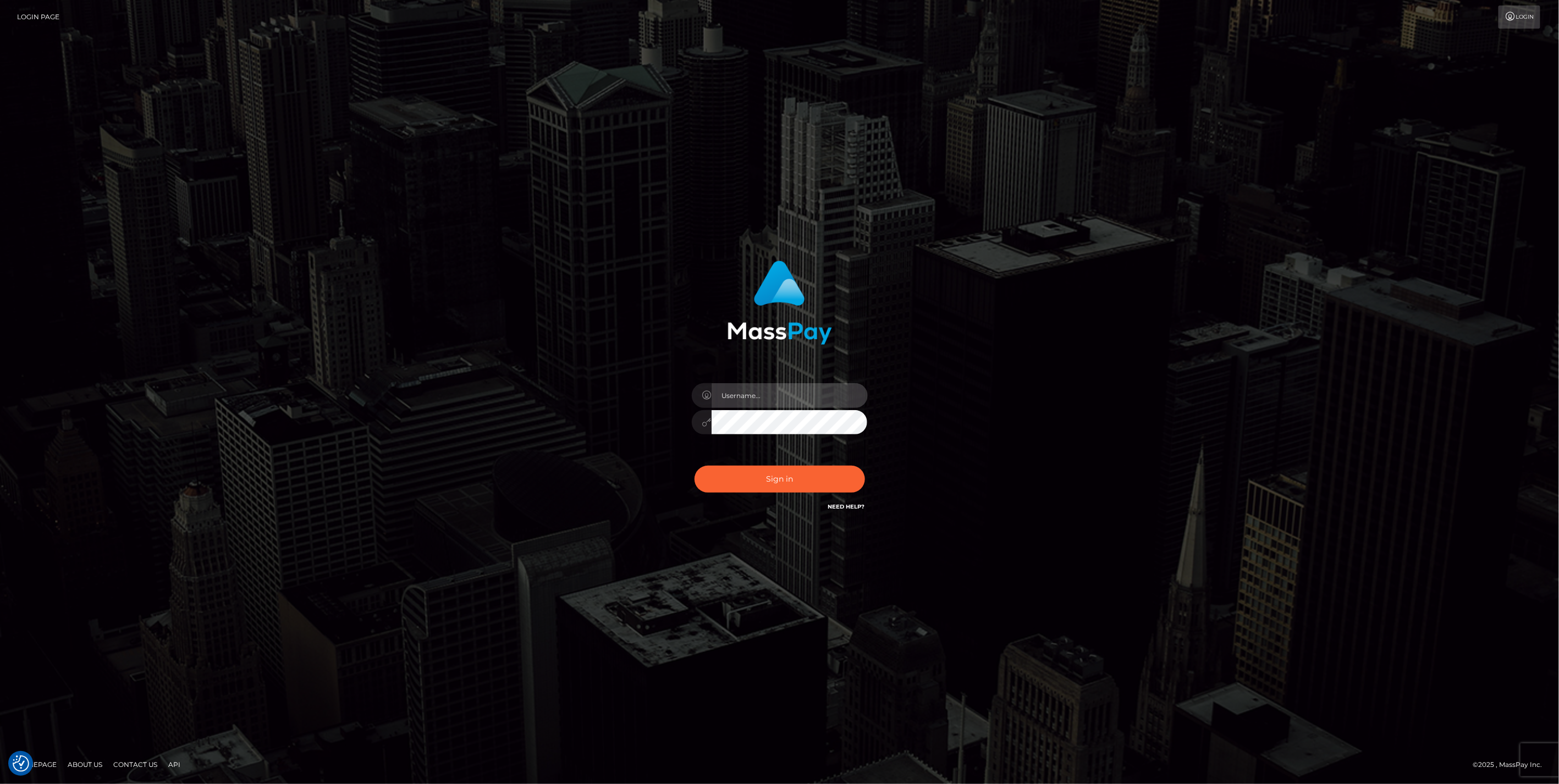
type input "jlo"
click at [814, 485] on button "Sign in" at bounding box center [780, 479] width 171 height 27
type input "jlo"
click at [813, 483] on button "Sign in" at bounding box center [780, 479] width 171 height 27
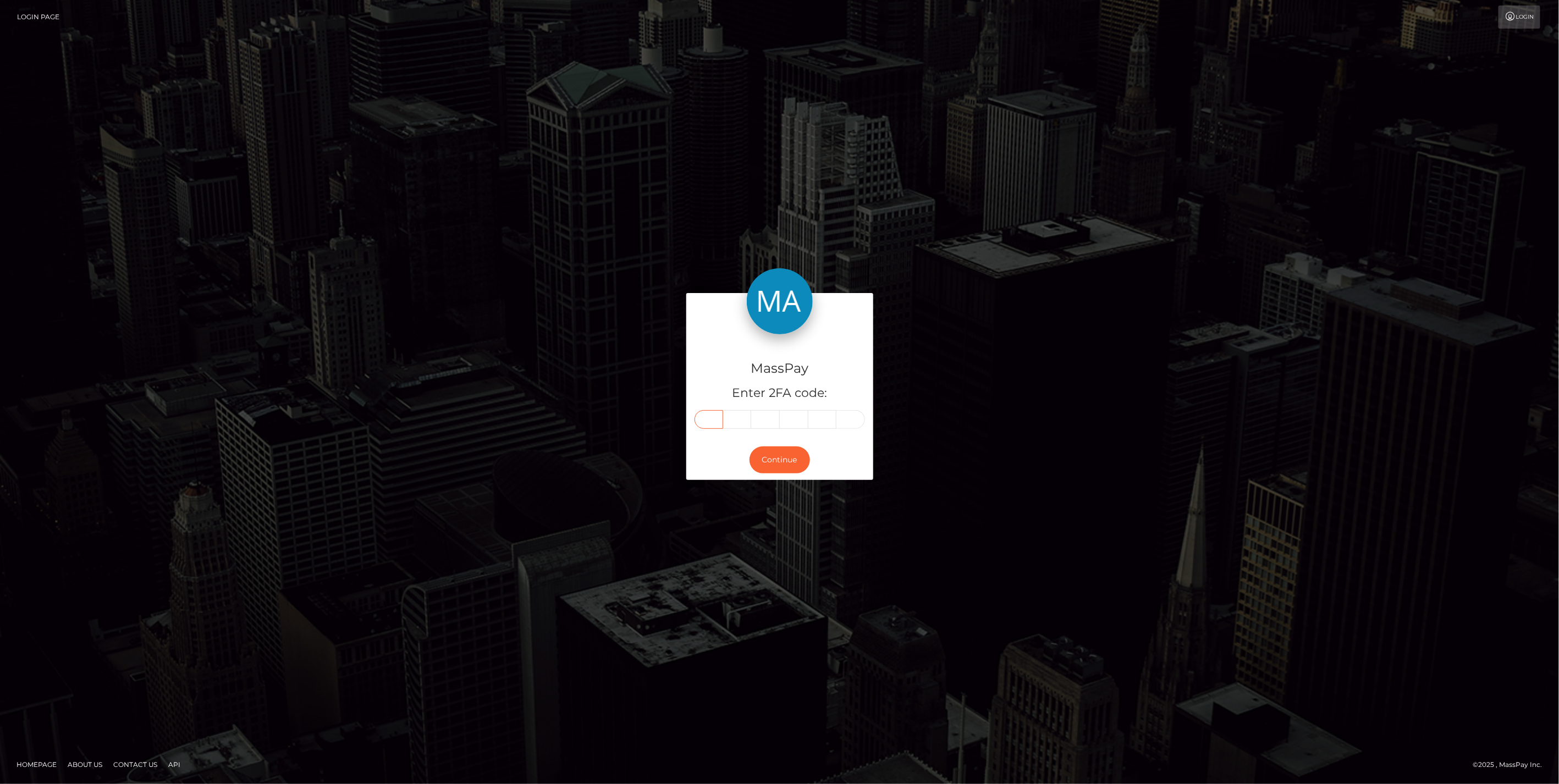
paste input "9"
type input "9"
type input "8"
type input "9"
type input "8"
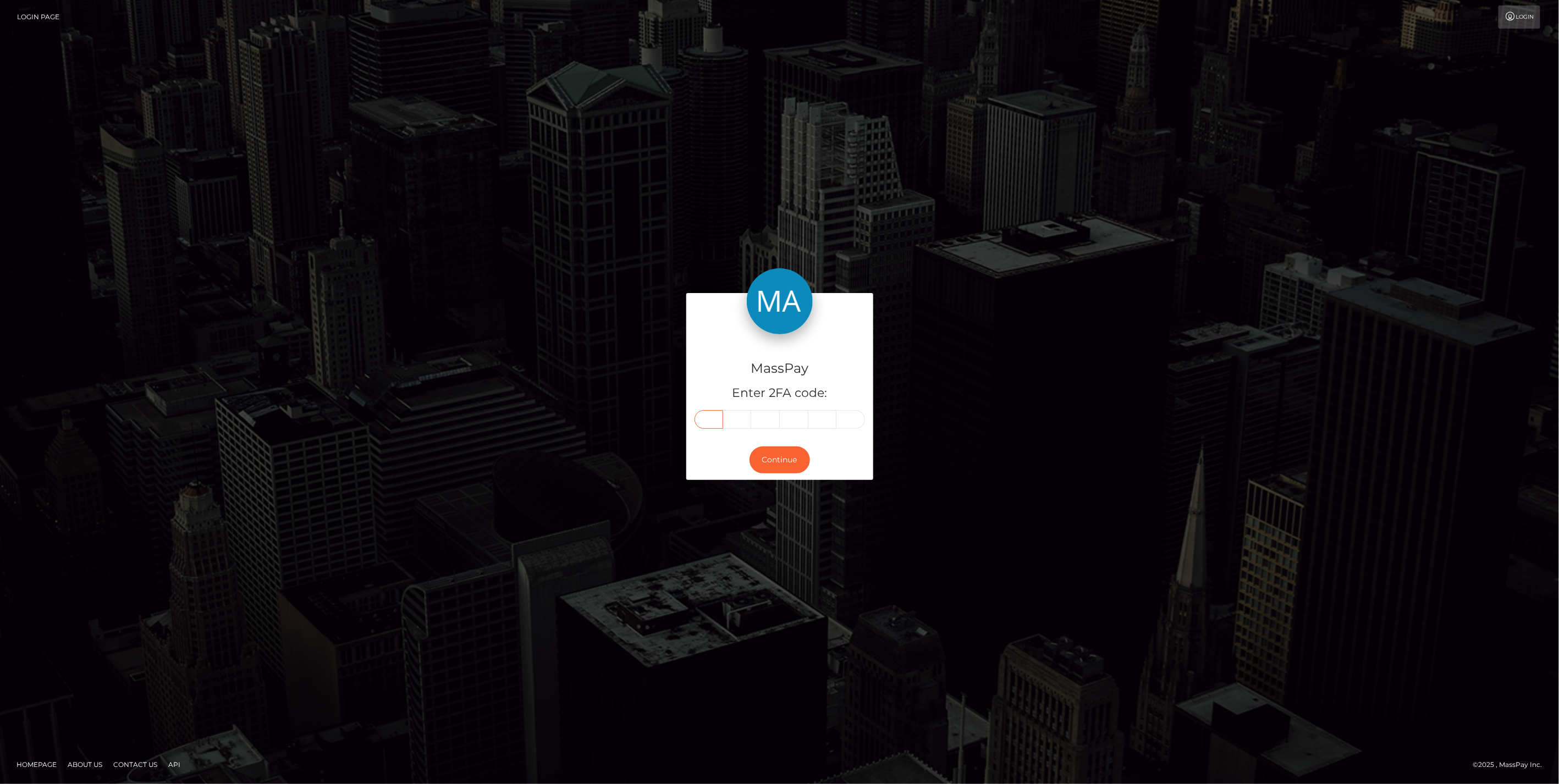
type input "8"
type input "2"
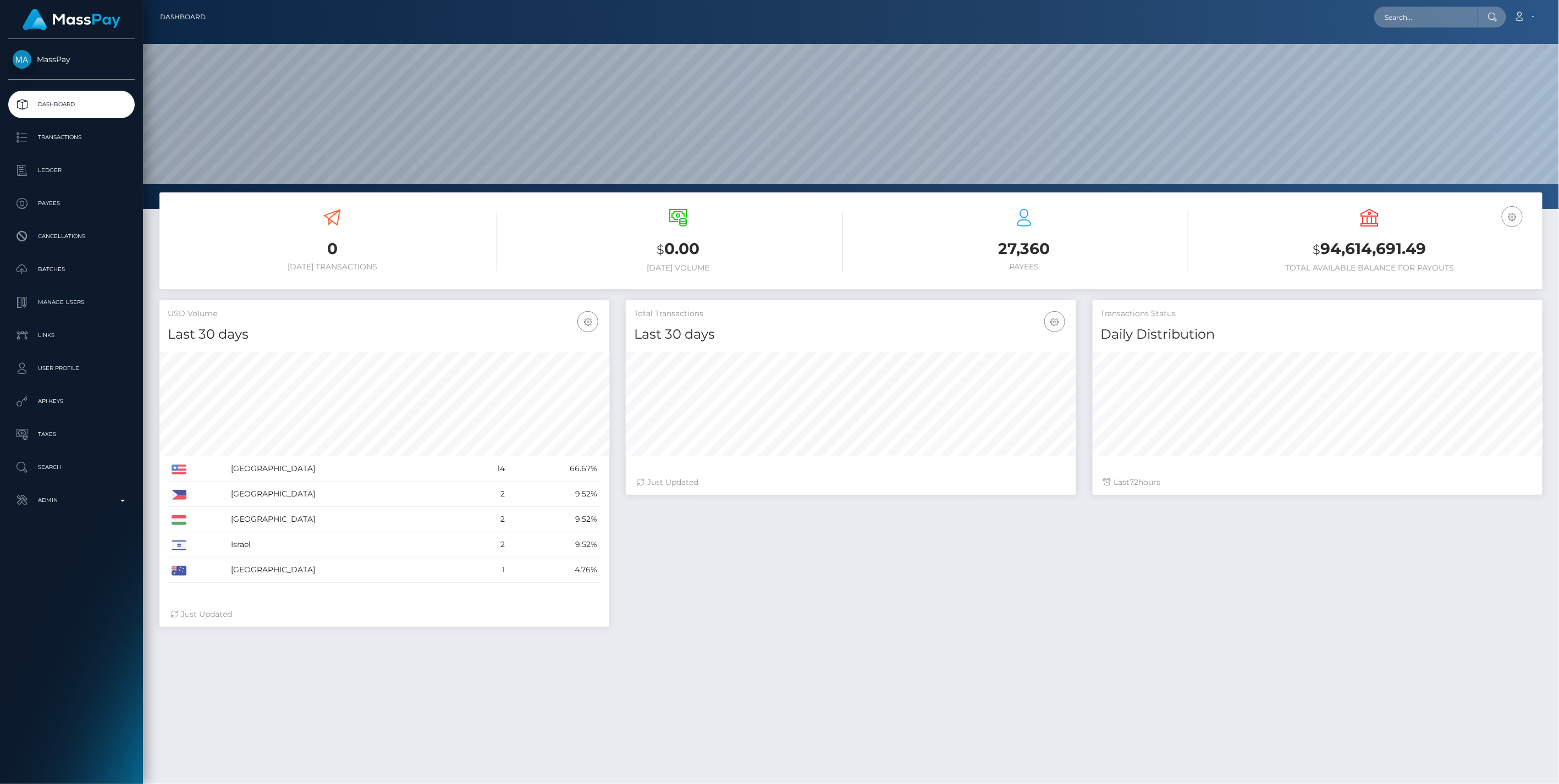
scroll to position [195, 449]
click at [1401, 12] on input "text" at bounding box center [1426, 17] width 103 height 21
paste input "cdff5c50-a67f-4f4d-ae07-ebf5bc86d0e6"
type input "cdff5c50-a67f-4f4d-ae07-ebf5bc86d0e6"
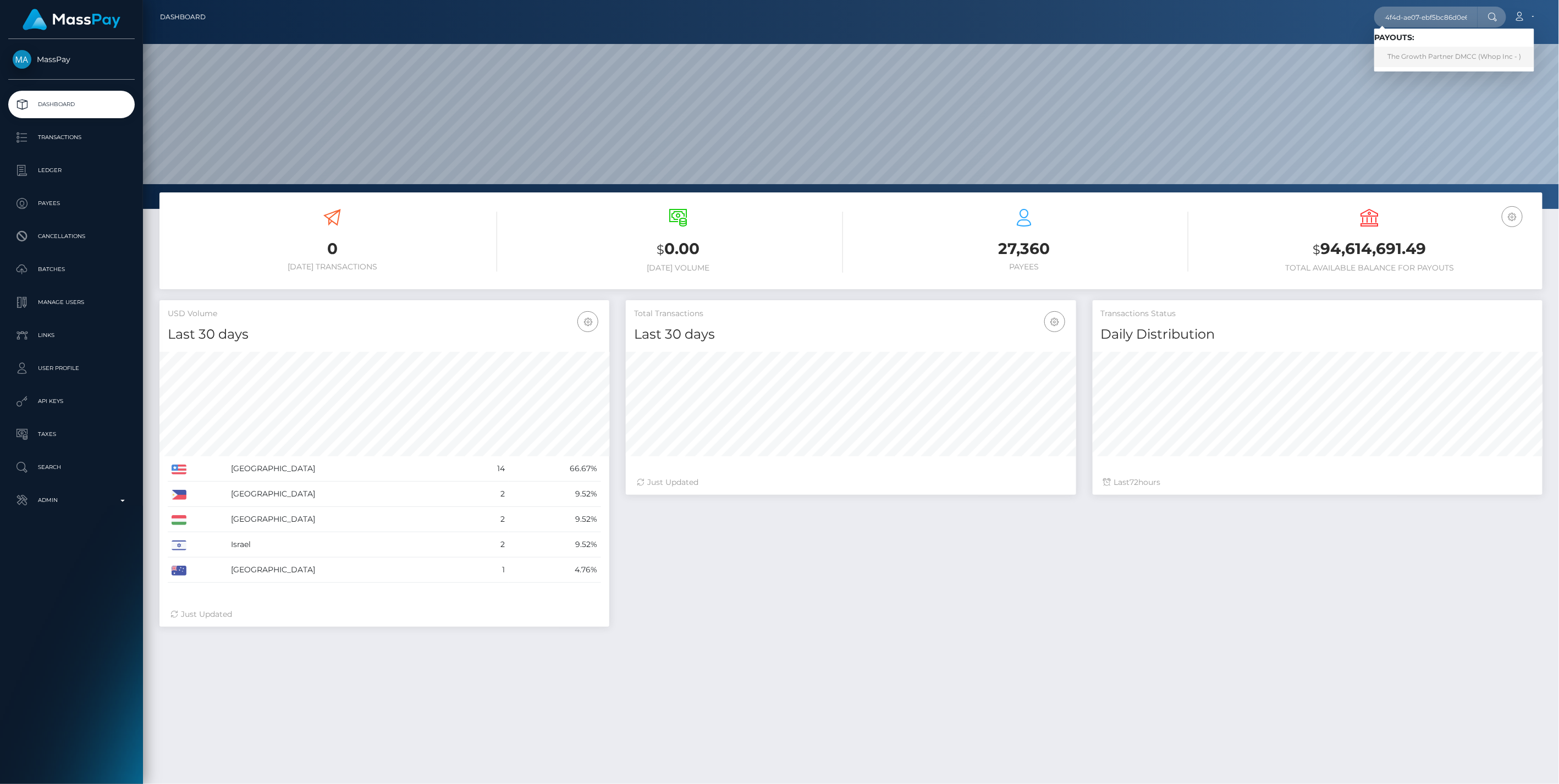
scroll to position [0, 0]
click at [1420, 58] on link "The Growth Partner DMCC (Whop Inc - )" at bounding box center [1454, 56] width 160 height 20
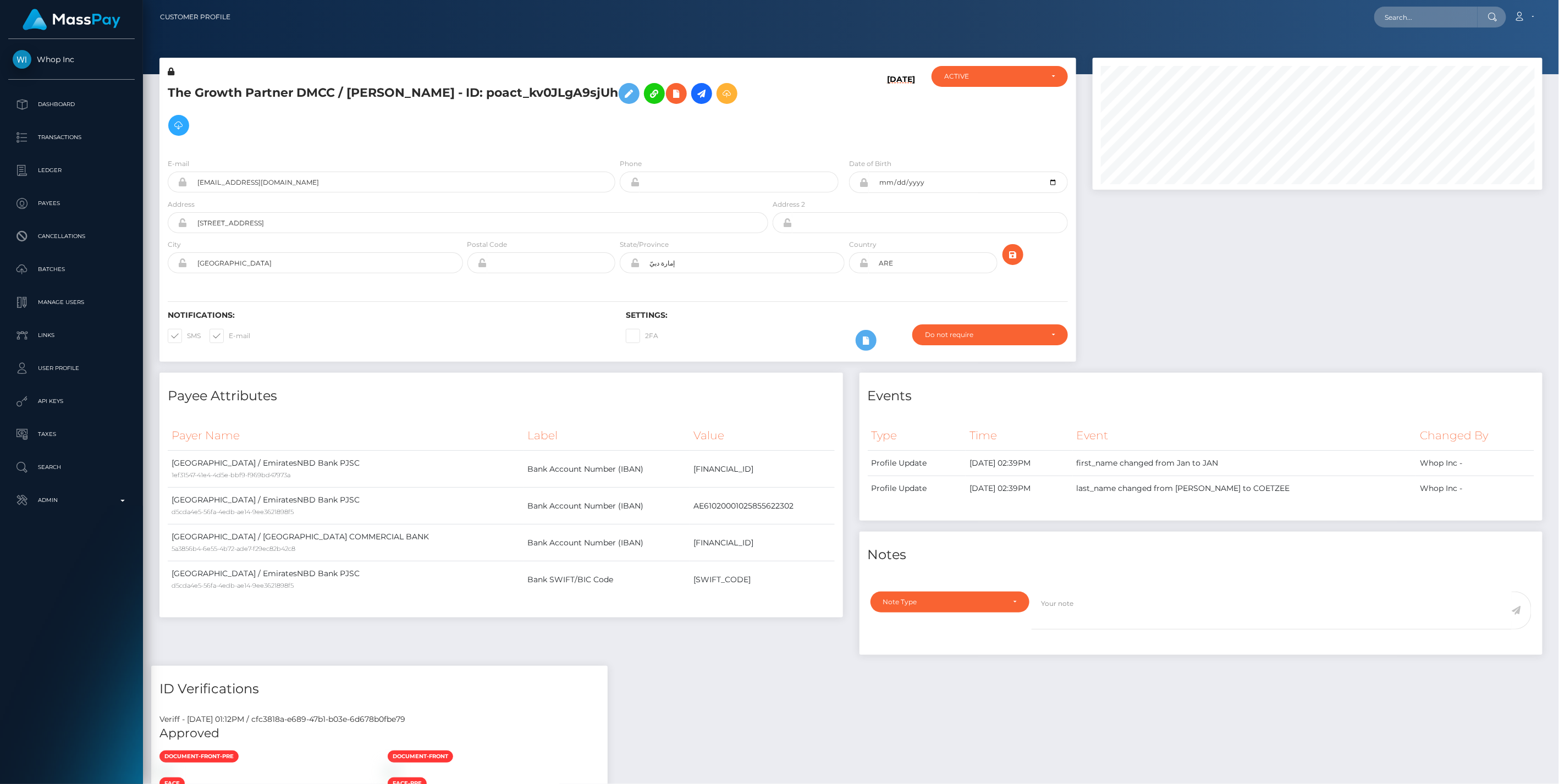
scroll to position [132, 449]
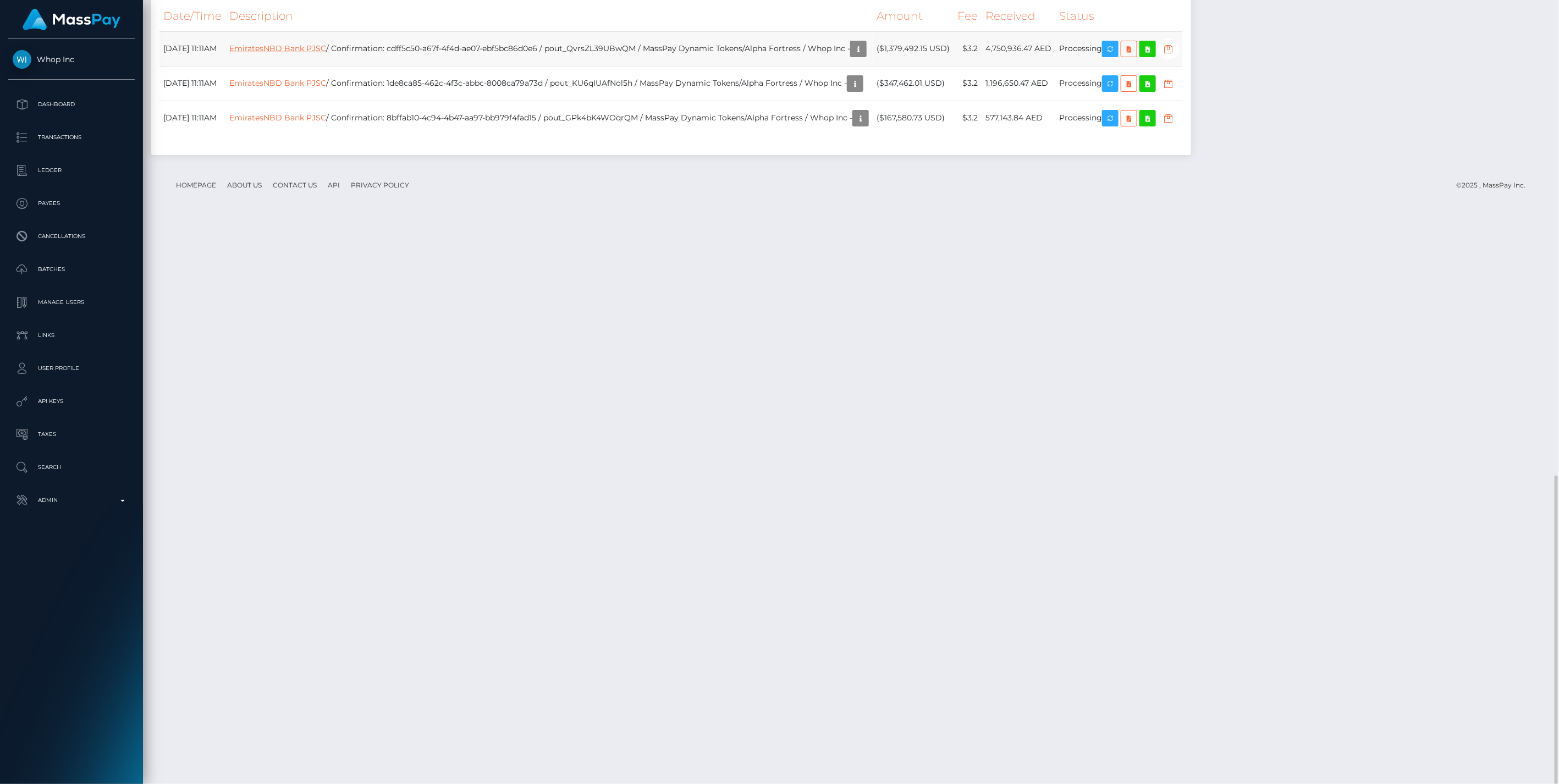
click at [298, 54] on link "EmiratesNBD Bank PJSC" at bounding box center [278, 48] width 97 height 10
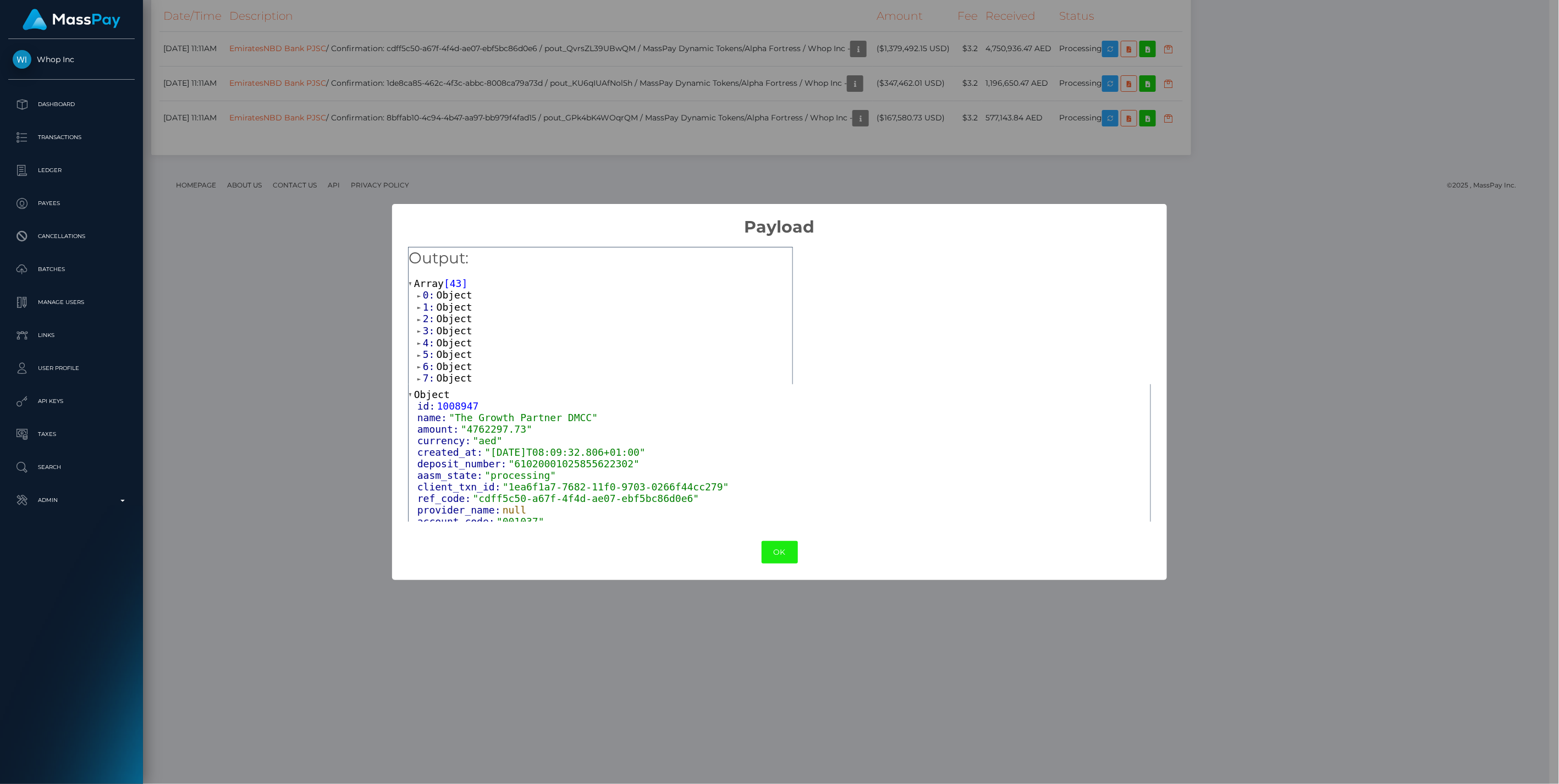
scroll to position [0, 0]
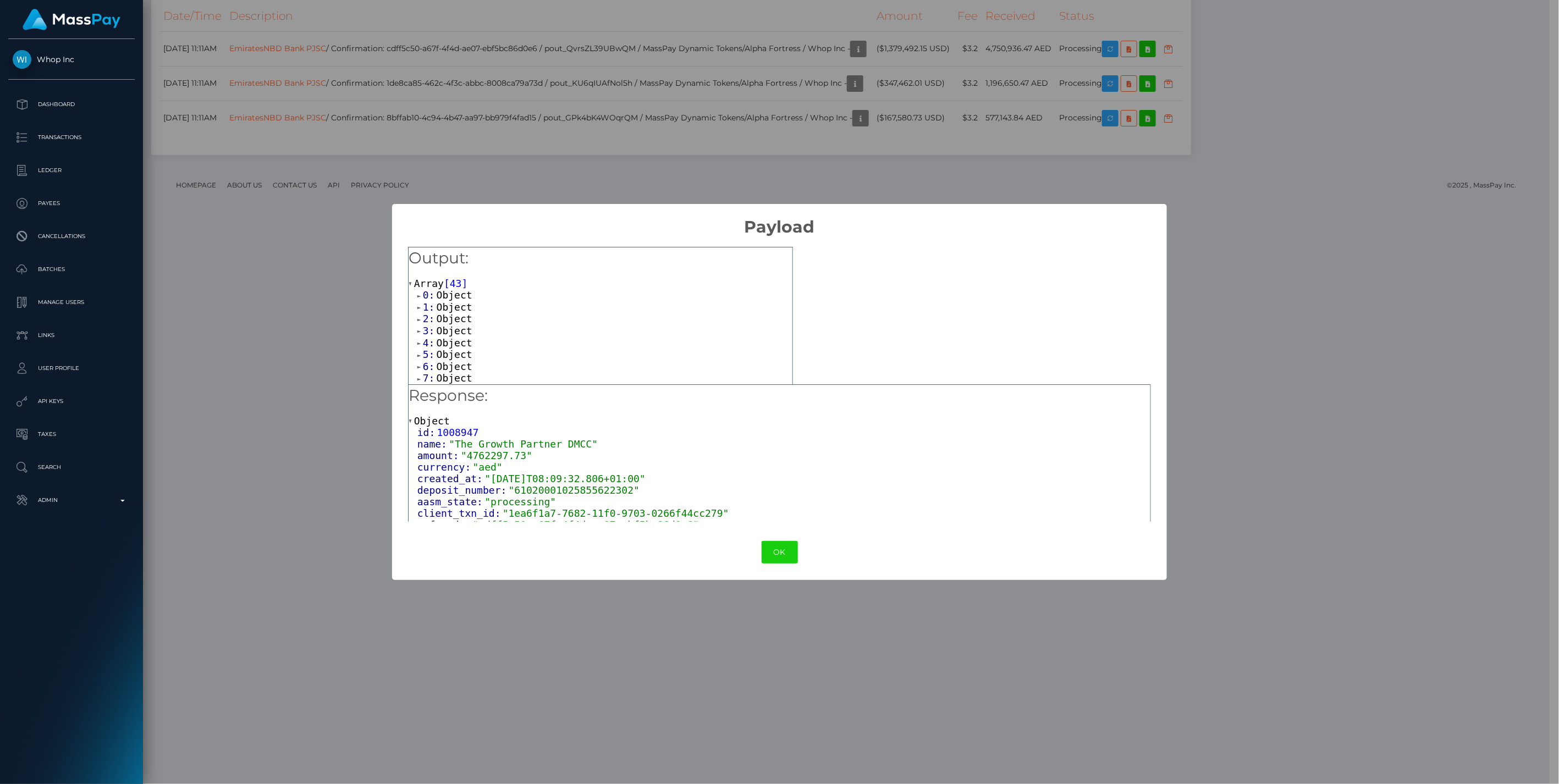
click at [419, 295] on span at bounding box center [420, 296] width 5 height 7
click at [419, 330] on span at bounding box center [420, 331] width 5 height 7
click at [420, 365] on span at bounding box center [420, 366] width 5 height 7
click at [419, 311] on span at bounding box center [420, 309] width 5 height 7
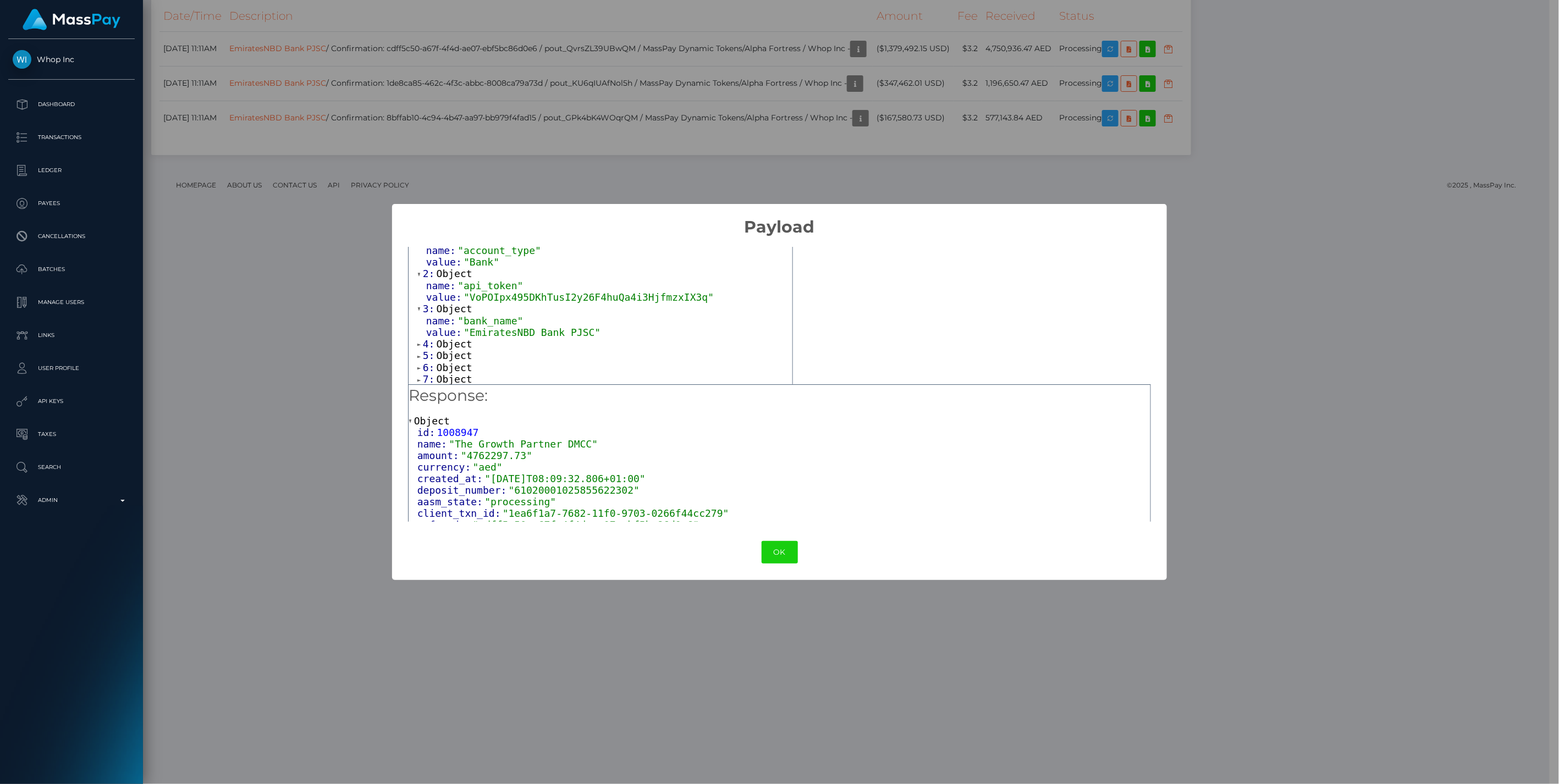
click at [419, 347] on span at bounding box center [420, 344] width 5 height 7
click at [419, 260] on span at bounding box center [420, 259] width 5 height 7
click at [419, 295] on span at bounding box center [420, 294] width 5 height 7
click at [419, 331] on span at bounding box center [420, 329] width 5 height 7
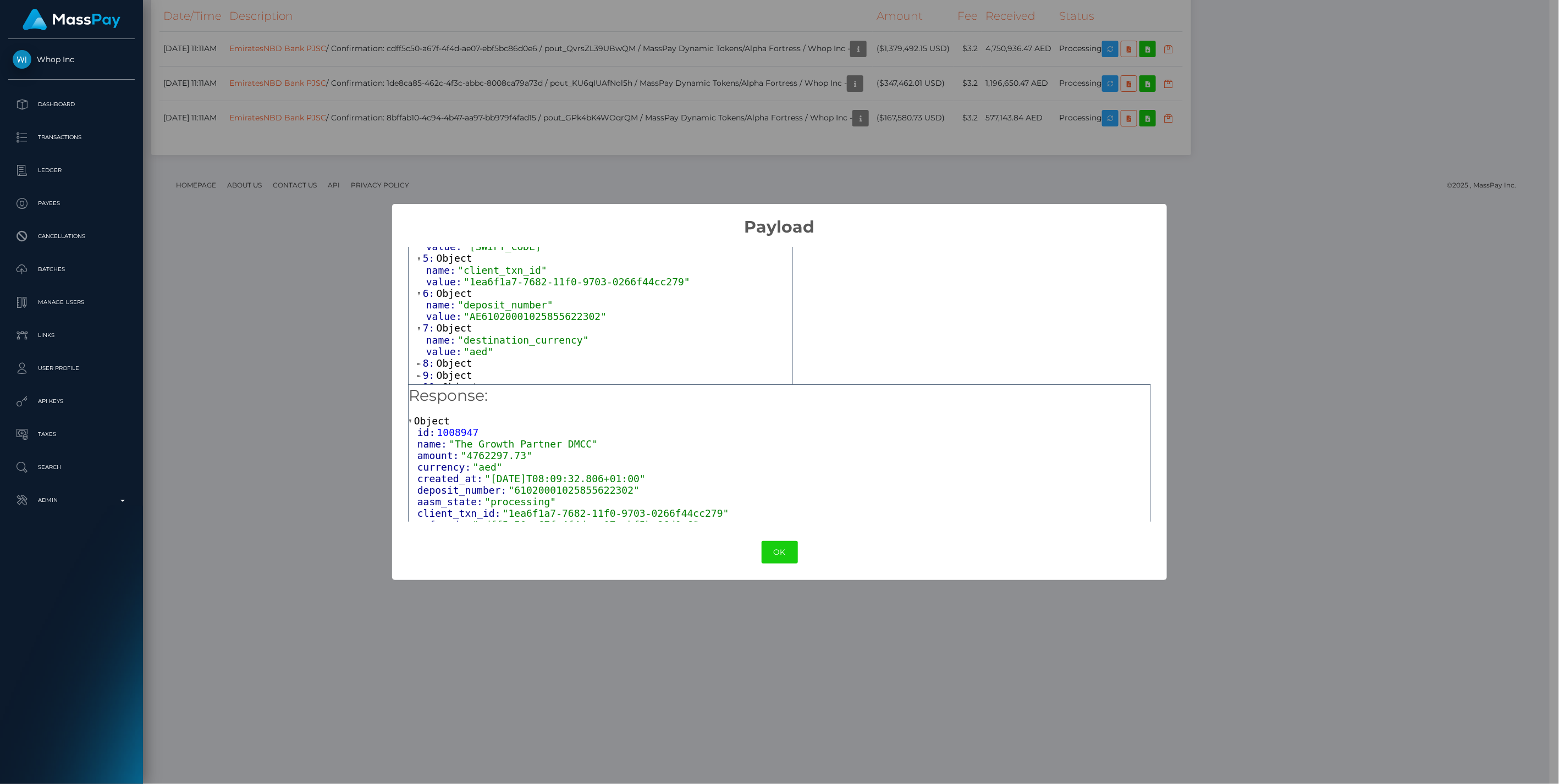
click at [416, 365] on div "0: Object name: "account_code" value: "001037" 1: Object name: "account_type" v…" at bounding box center [601, 424] width 384 height 696
click at [419, 366] on span at bounding box center [420, 364] width 5 height 7
click at [419, 276] on span at bounding box center [420, 274] width 5 height 7
click at [420, 311] on span at bounding box center [420, 309] width 5 height 7
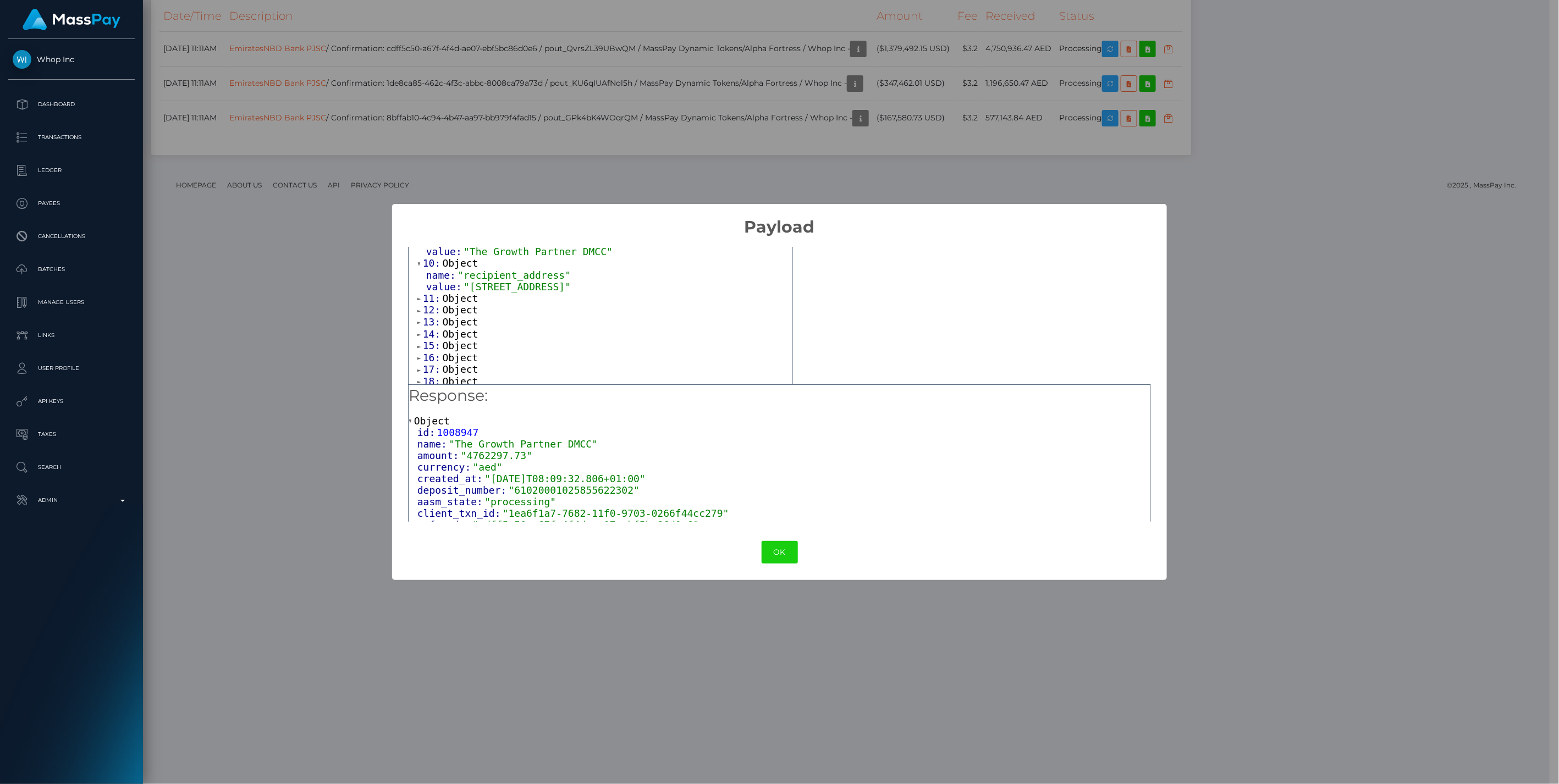
scroll to position [426, 0]
click at [420, 257] on span at bounding box center [420, 254] width 5 height 7
click at [420, 293] on span at bounding box center [420, 288] width 5 height 7
click at [419, 327] on span at bounding box center [420, 323] width 5 height 7
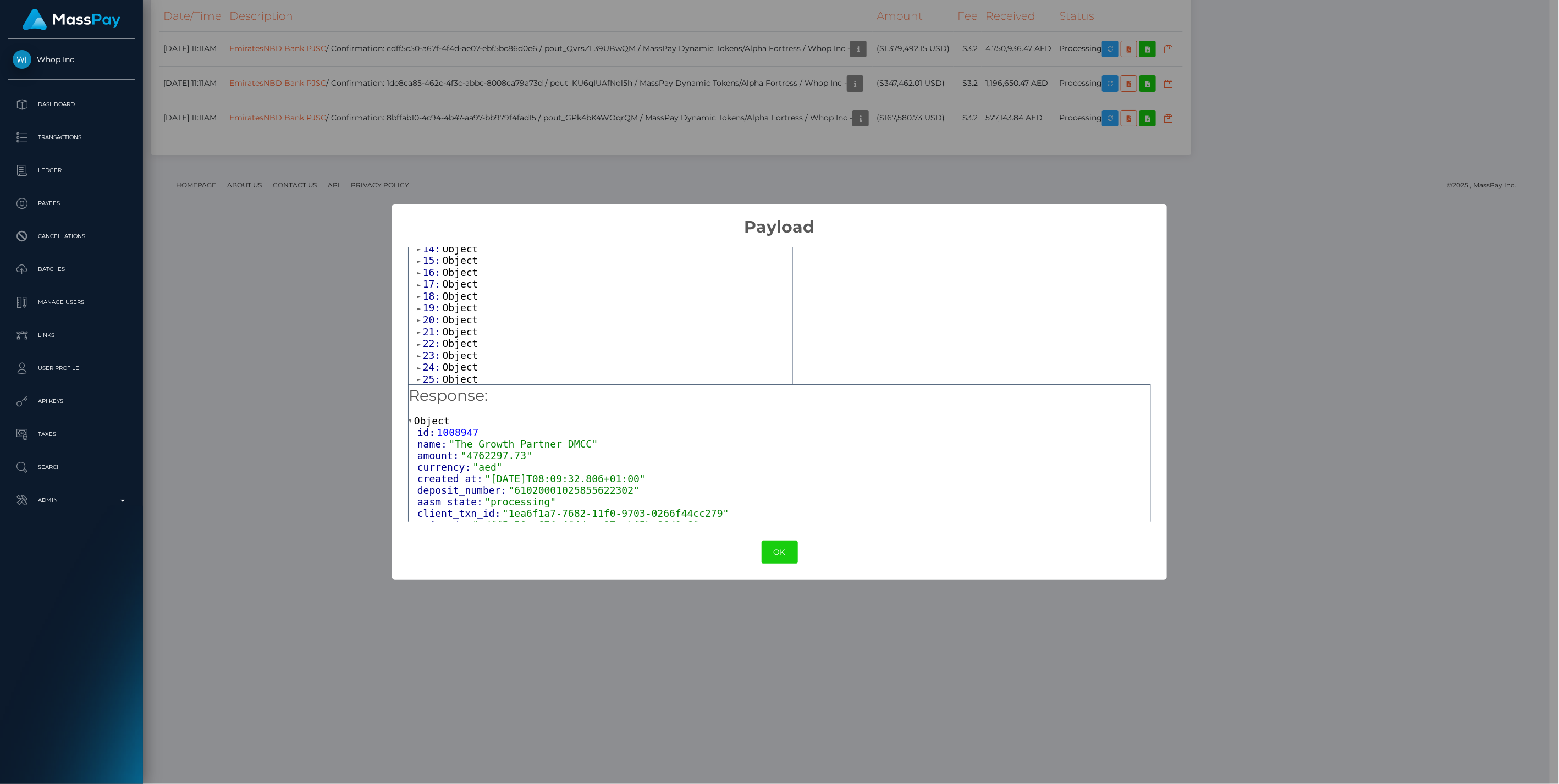
click at [419, 253] on span at bounding box center [420, 249] width 5 height 7
click at [420, 288] on span at bounding box center [420, 284] width 5 height 7
click at [419, 323] on span at bounding box center [420, 319] width 5 height 7
click at [418, 375] on span at bounding box center [420, 379] width 5 height 7
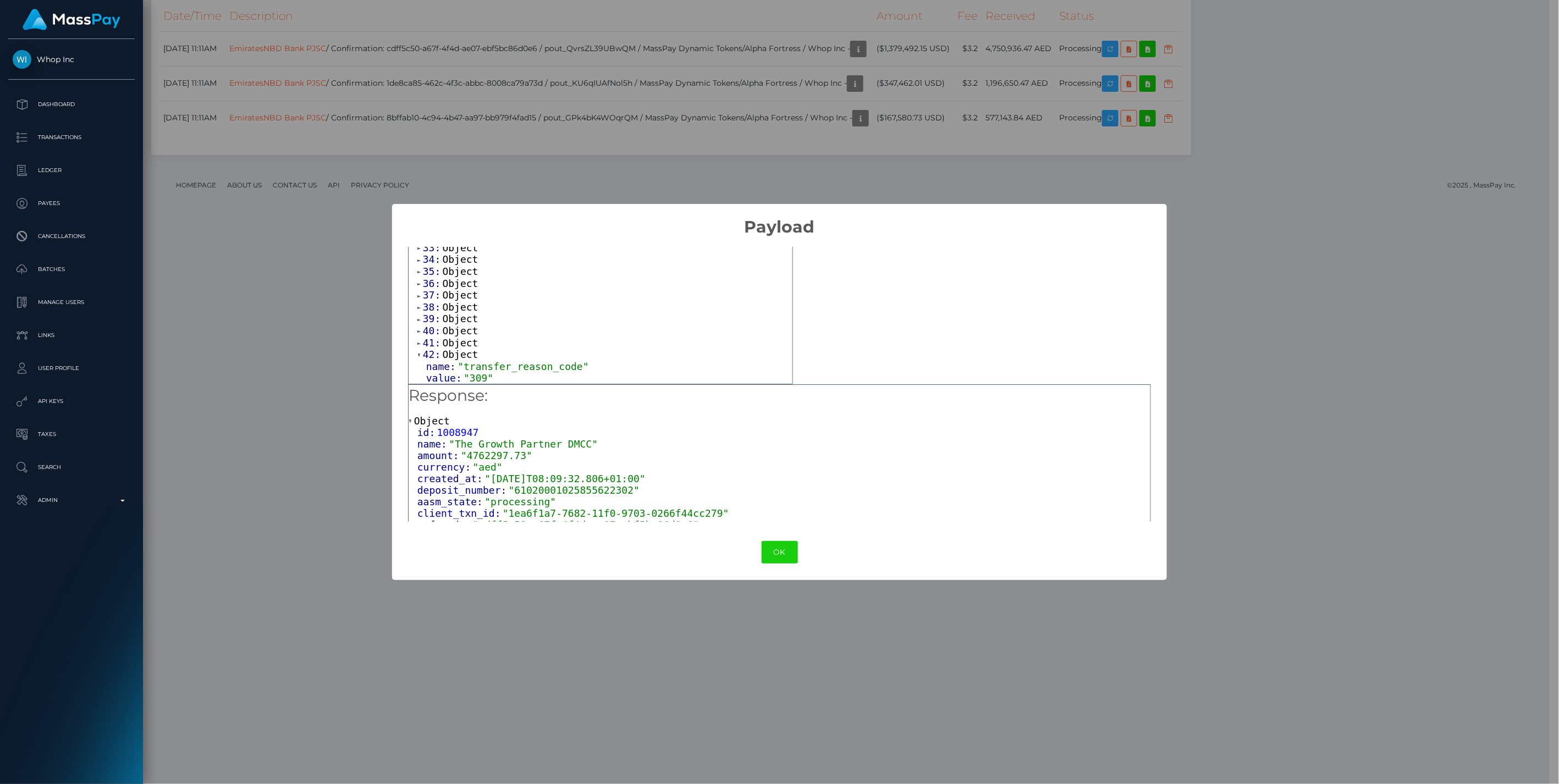
scroll to position [861, 0]
click at [419, 340] on span at bounding box center [420, 343] width 5 height 7
click at [419, 312] on span at bounding box center [420, 308] width 5 height 7
click at [420, 295] on span at bounding box center [420, 290] width 5 height 7
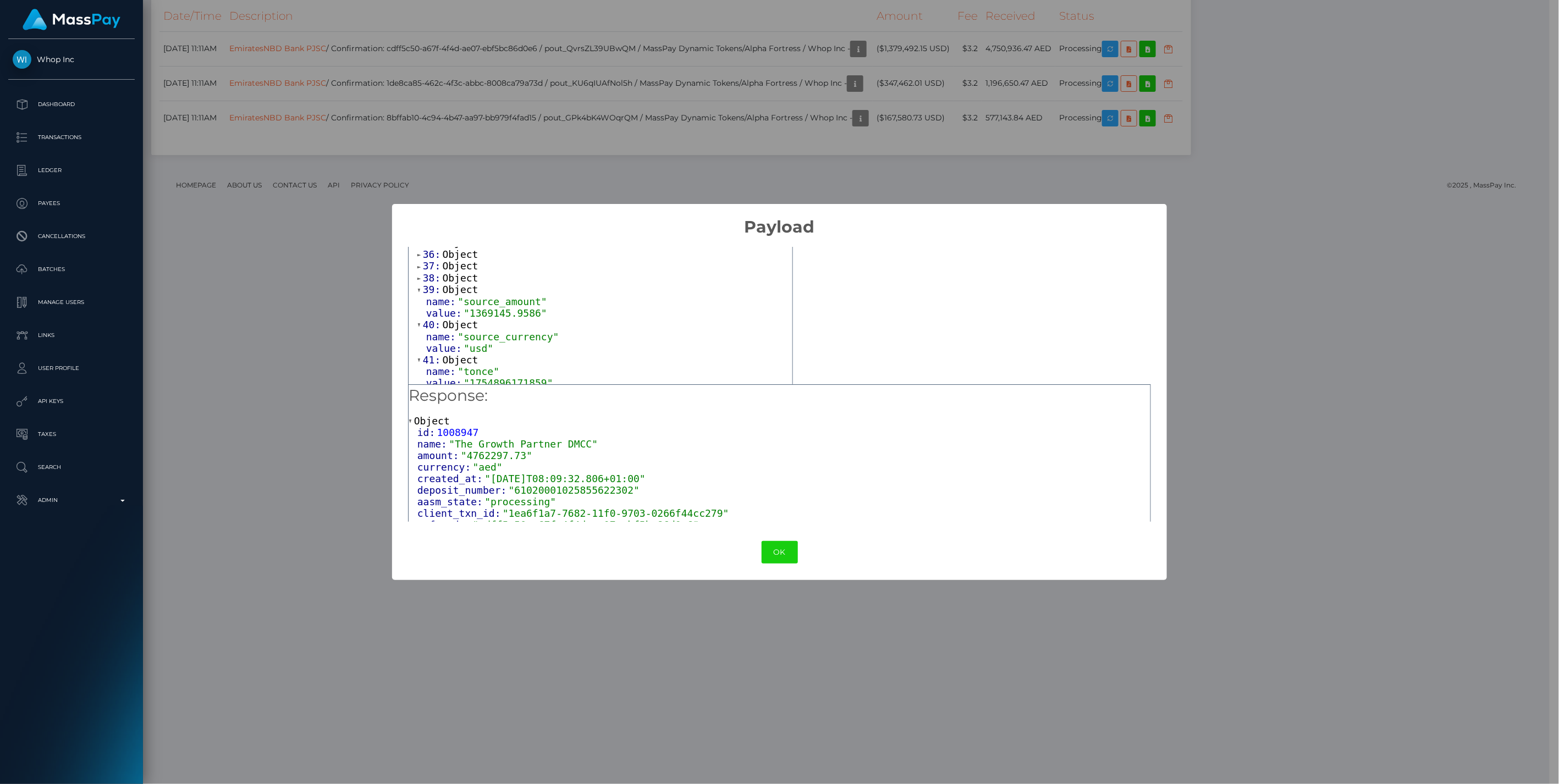
click at [418, 282] on span at bounding box center [420, 278] width 5 height 7
click at [419, 270] on span at bounding box center [420, 267] width 5 height 7
click at [418, 258] on span at bounding box center [420, 255] width 5 height 7
click at [419, 246] on span at bounding box center [420, 243] width 5 height 7
click at [419, 235] on span at bounding box center [420, 231] width 5 height 7
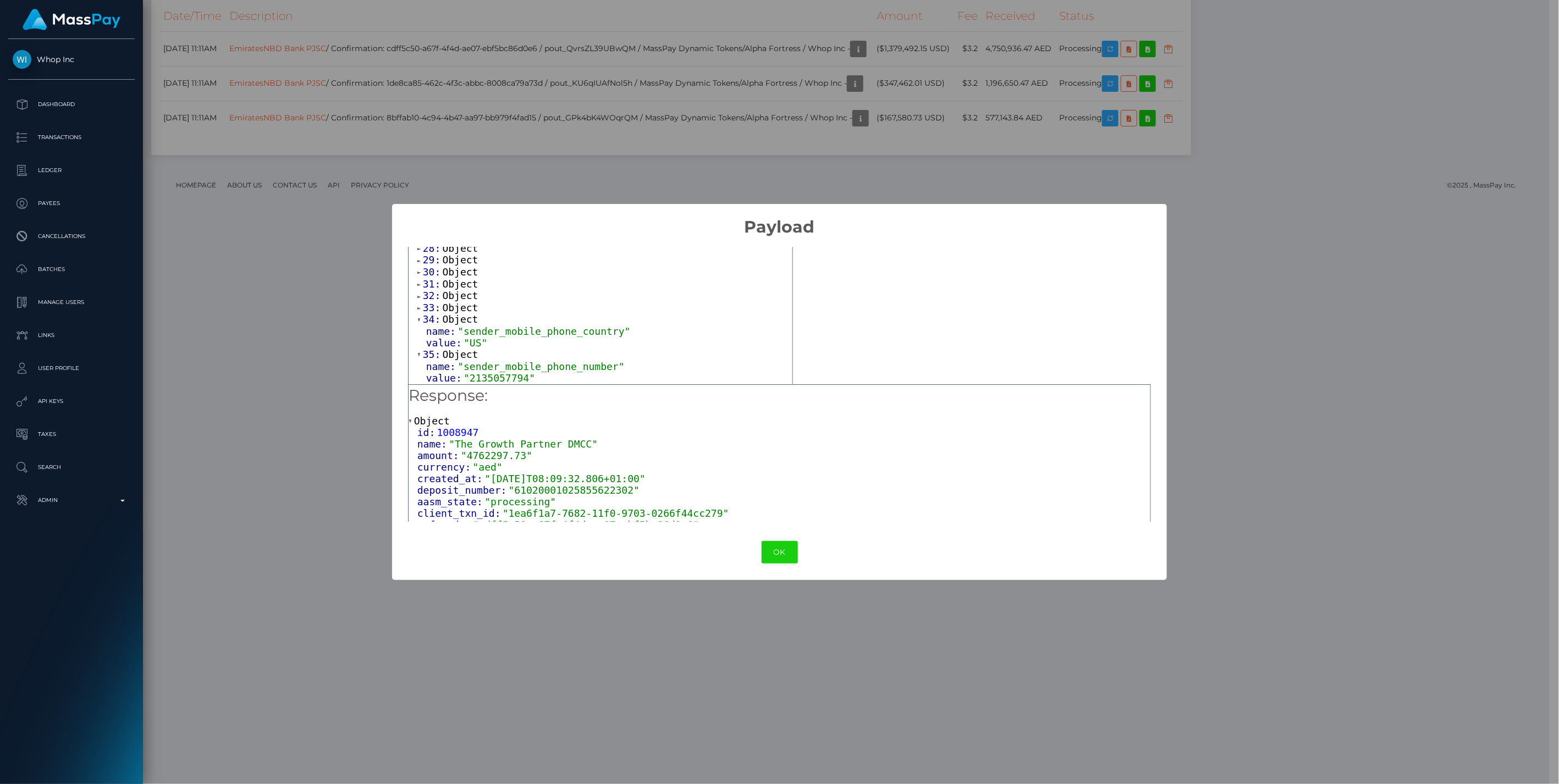
scroll to position [763, 0]
click at [419, 321] on span at bounding box center [420, 317] width 5 height 7
click at [418, 309] on span at bounding box center [420, 305] width 5 height 7
click at [419, 297] on span at bounding box center [420, 293] width 5 height 7
click at [419, 285] on span at bounding box center [420, 281] width 5 height 7
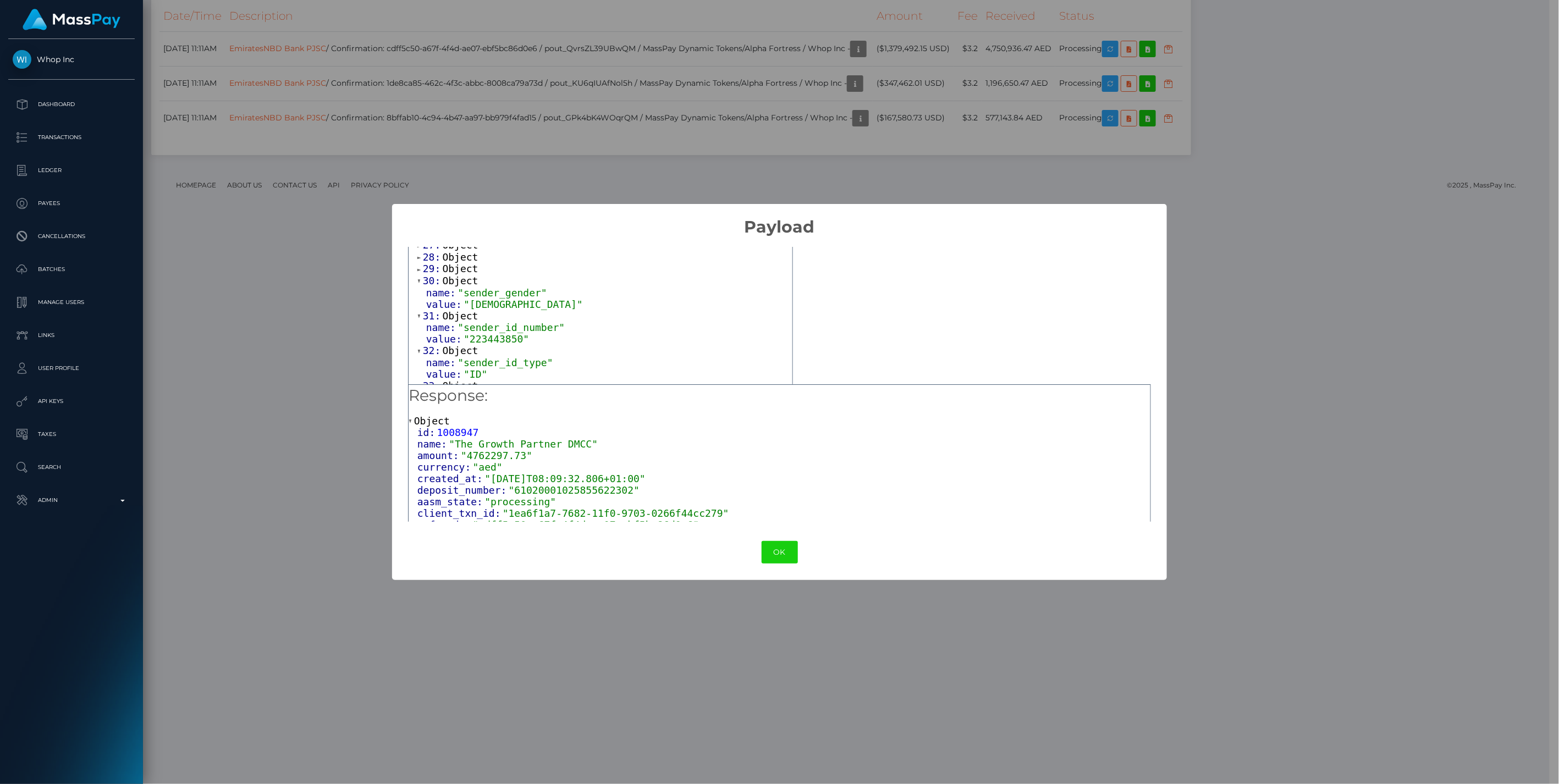
click at [418, 273] on span at bounding box center [420, 269] width 5 height 7
click at [419, 261] on span at bounding box center [420, 257] width 5 height 7
click at [420, 249] on span at bounding box center [420, 246] width 5 height 7
click at [419, 237] on span at bounding box center [420, 234] width 5 height 7
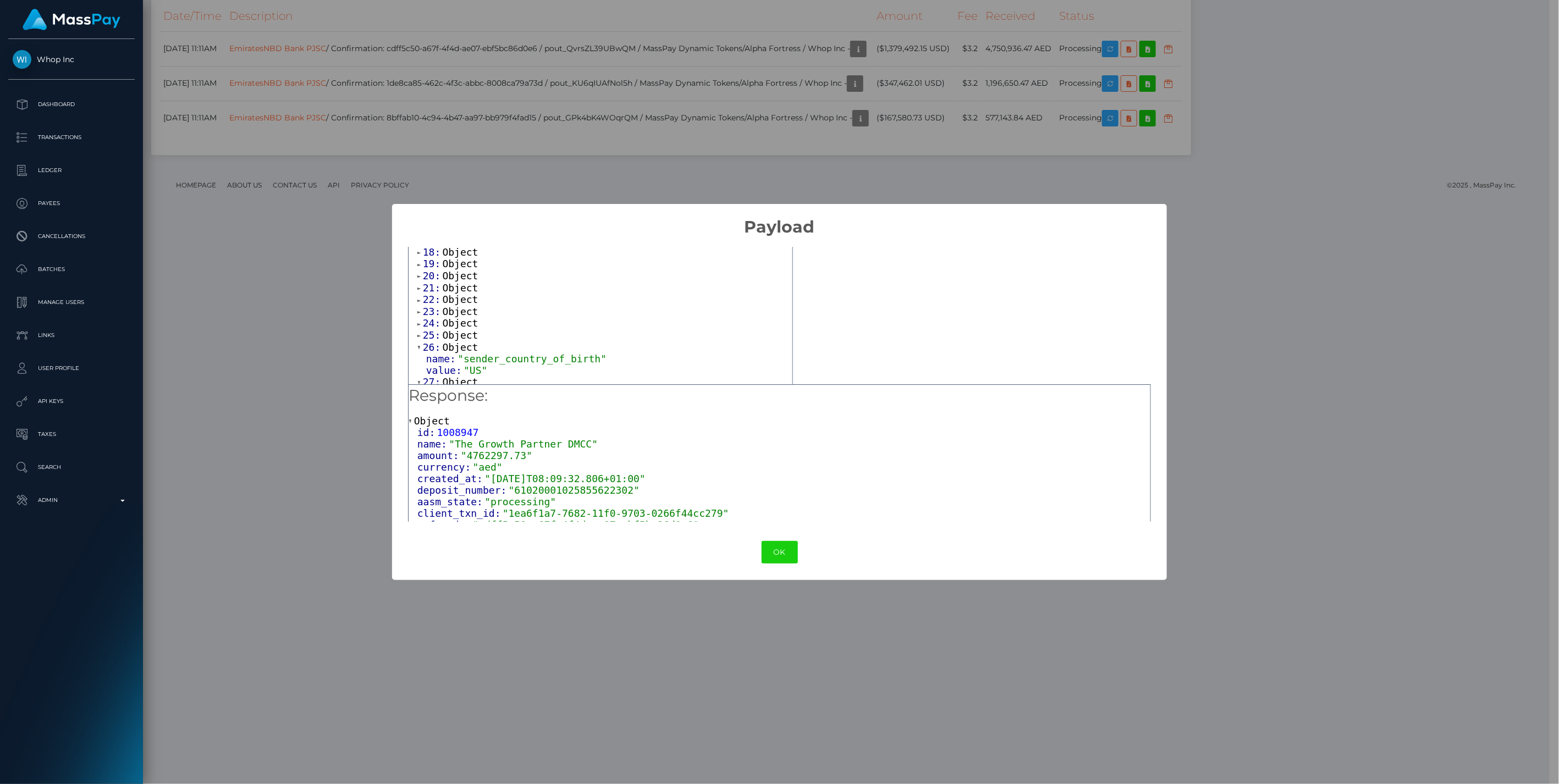
click at [416, 255] on div "0: Object name: "account_code" value: "001037" 1: Object name: "account_type" v…" at bounding box center [601, 288] width 384 height 1296
click at [419, 244] on span at bounding box center [420, 241] width 5 height 7
click at [419, 279] on span at bounding box center [420, 275] width 5 height 7
click at [418, 314] on span at bounding box center [420, 311] width 5 height 7
click at [783, 556] on button "OK" at bounding box center [780, 552] width 36 height 23
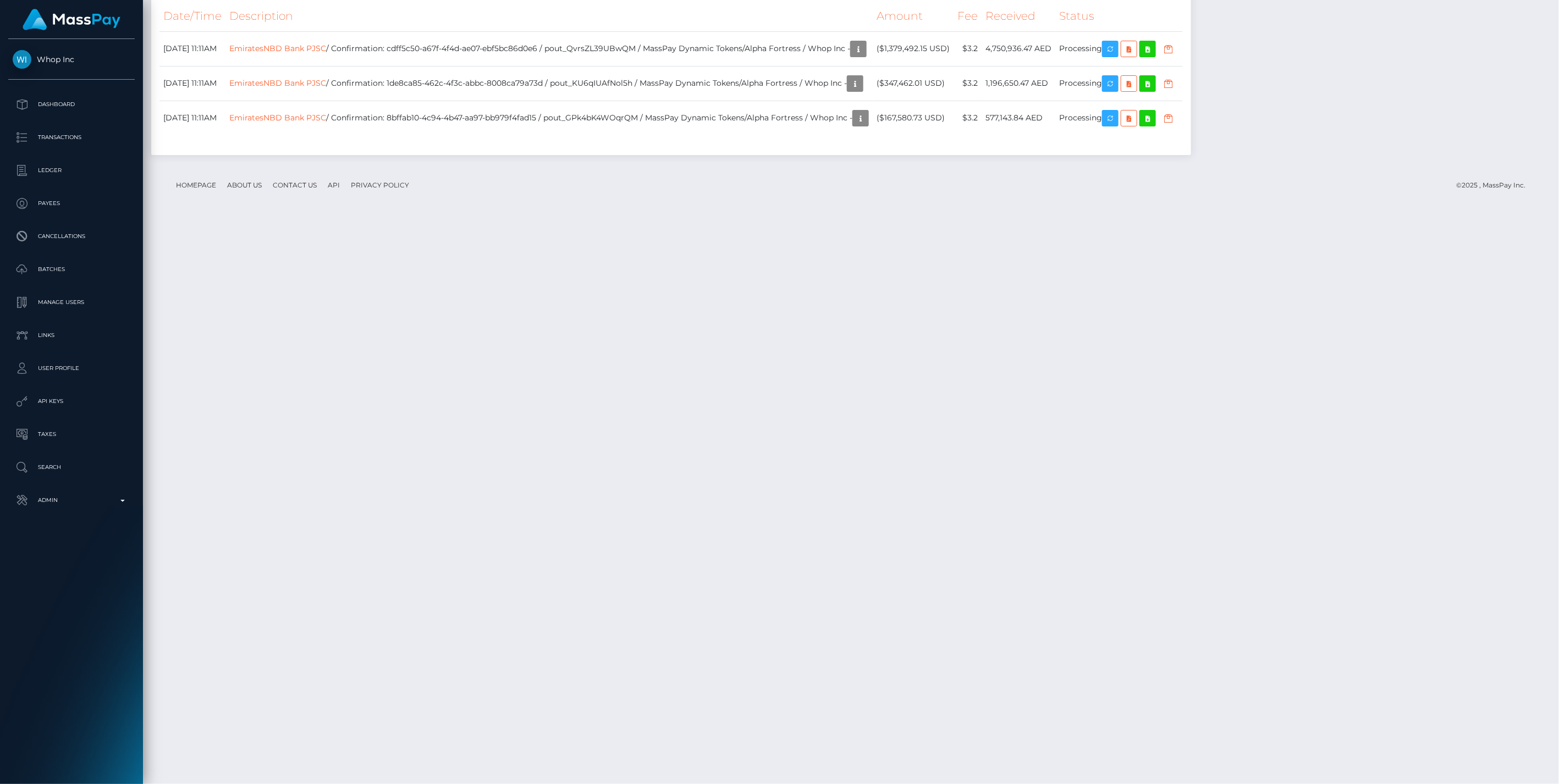
scroll to position [132, 449]
click at [321, 54] on link "EmiratesNBD Bank PJSC" at bounding box center [278, 48] width 97 height 10
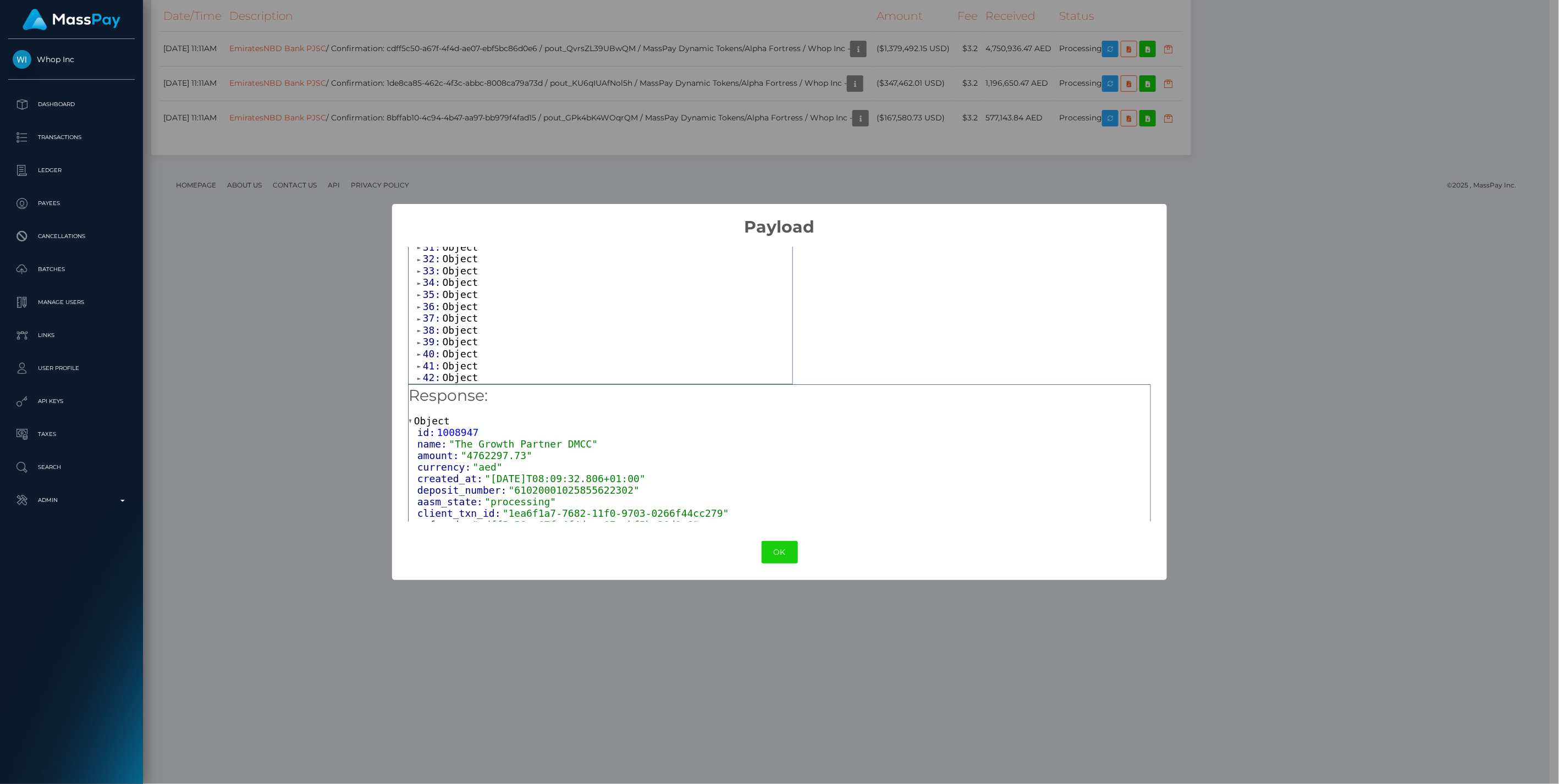
scroll to position [15, 0]
click at [420, 340] on span at bounding box center [420, 340] width 5 height 7
click at [419, 377] on span at bounding box center [420, 375] width 5 height 7
click at [419, 306] on span at bounding box center [420, 308] width 5 height 7
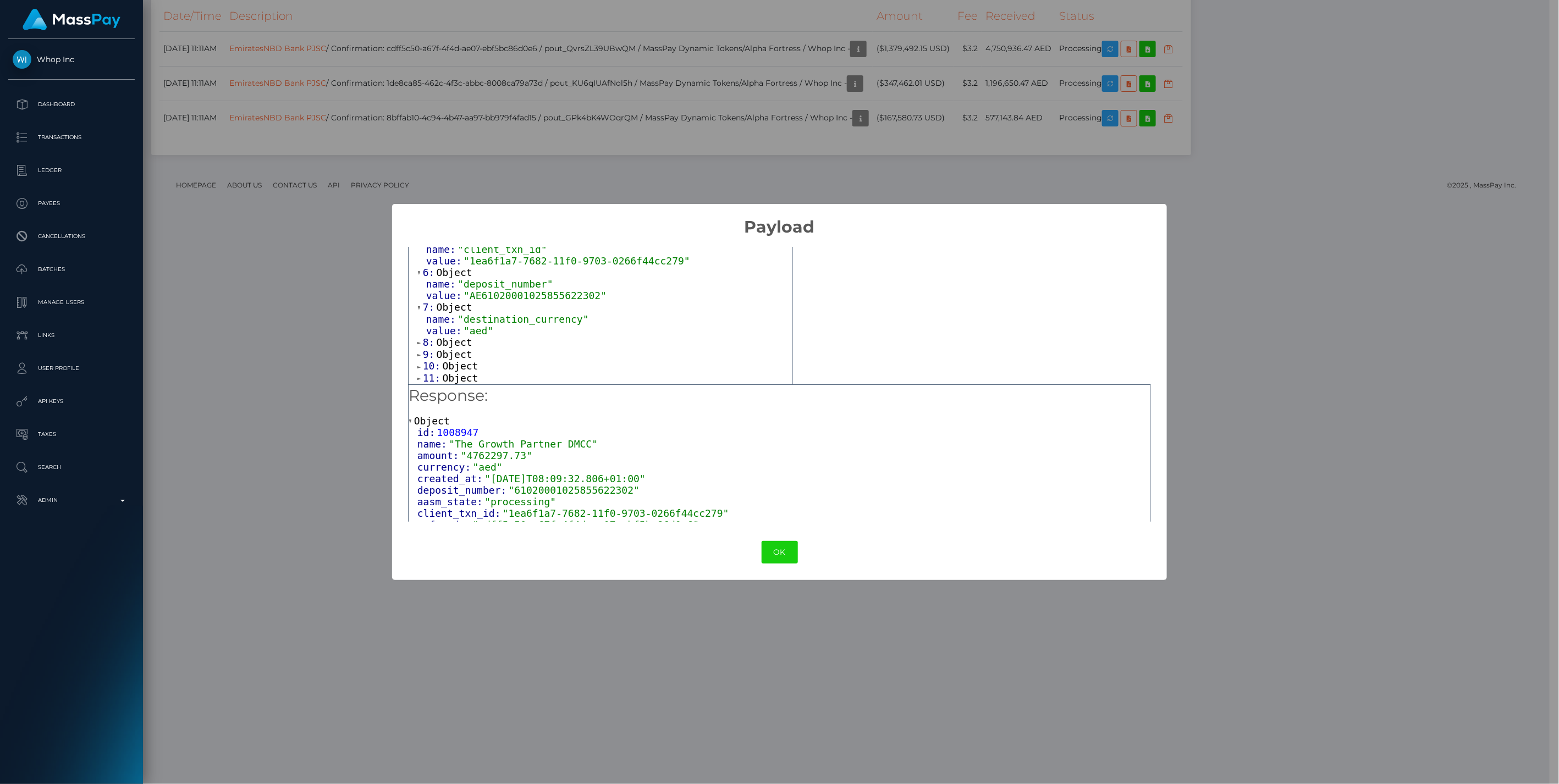
click at [418, 342] on span at bounding box center [420, 343] width 5 height 7
click at [419, 322] on span at bounding box center [420, 319] width 5 height 7
click at [418, 358] on span at bounding box center [420, 354] width 5 height 7
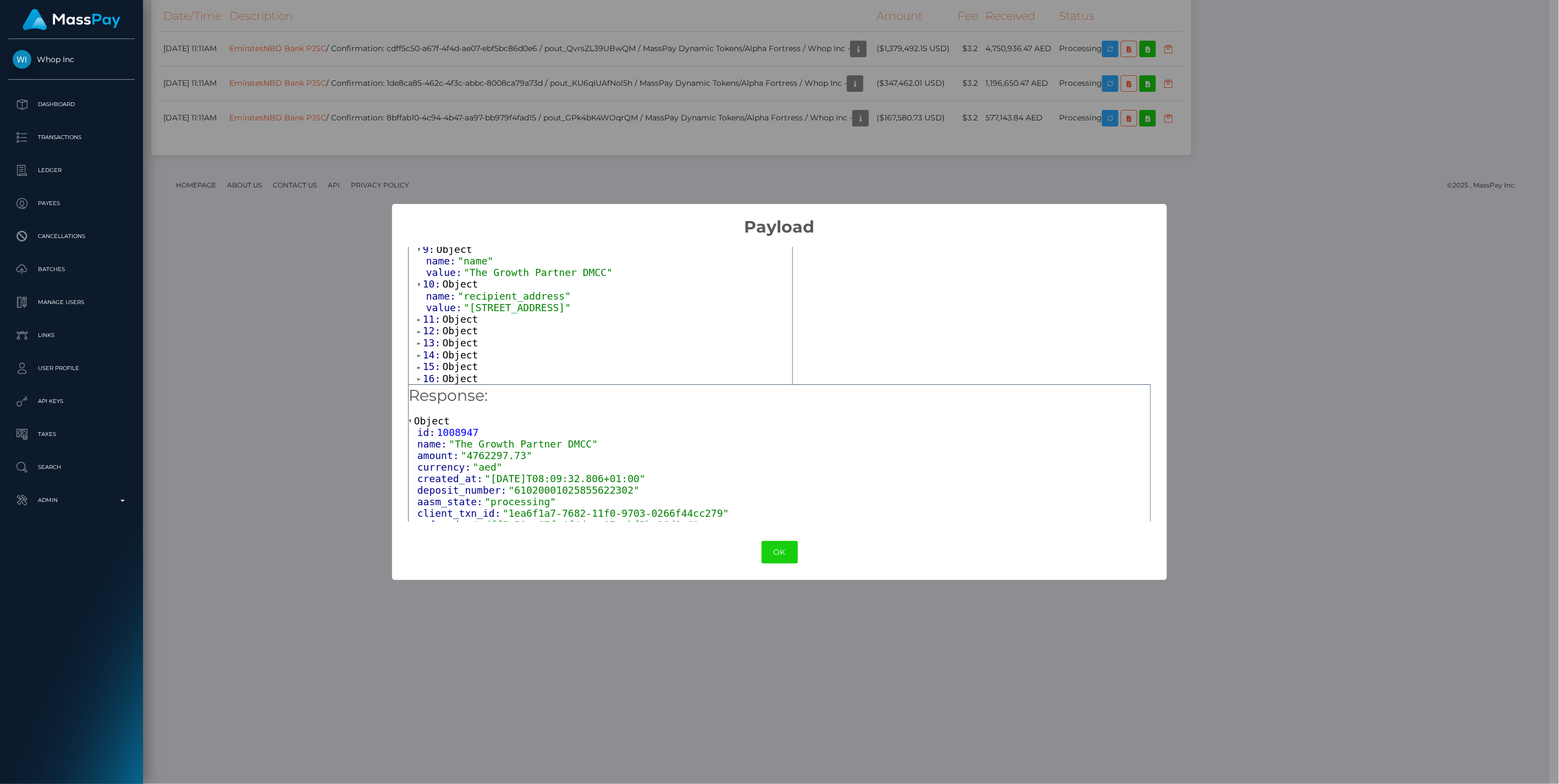
click at [419, 335] on span at bounding box center [420, 332] width 5 height 7
click at [783, 551] on button "OK" at bounding box center [780, 552] width 36 height 23
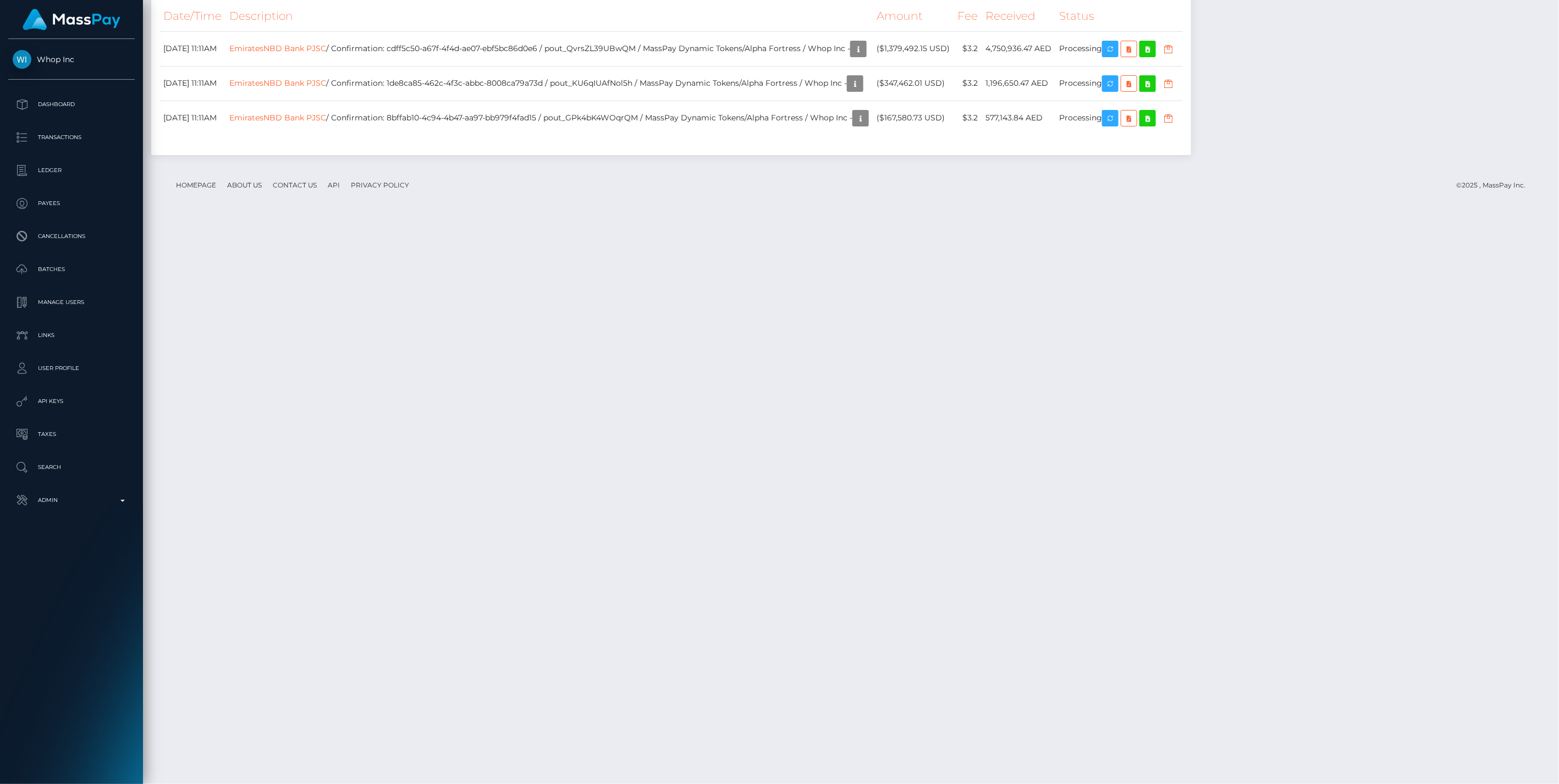
scroll to position [132, 449]
